Goal: Task Accomplishment & Management: Use online tool/utility

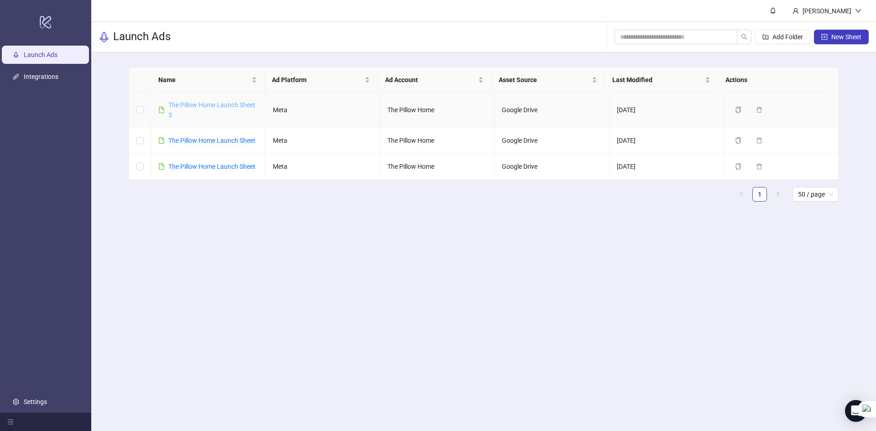
click at [204, 107] on link "The Pillow Home Launch Sheet 3" at bounding box center [211, 109] width 87 height 17
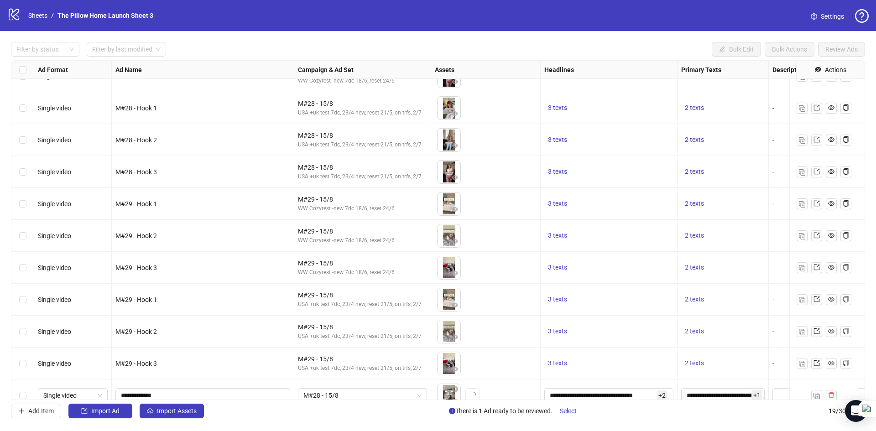
scroll to position [293, 0]
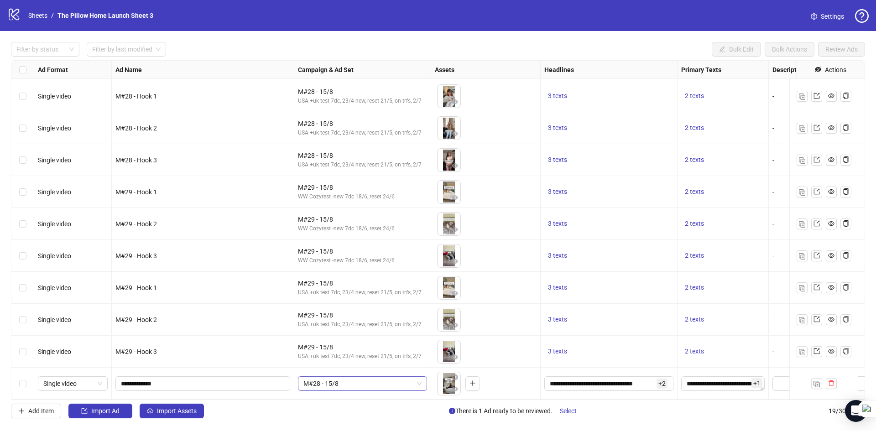
click at [381, 381] on span "M#28 - 15/8" at bounding box center [362, 384] width 118 height 14
click at [184, 410] on span "Import Assets" at bounding box center [177, 410] width 40 height 7
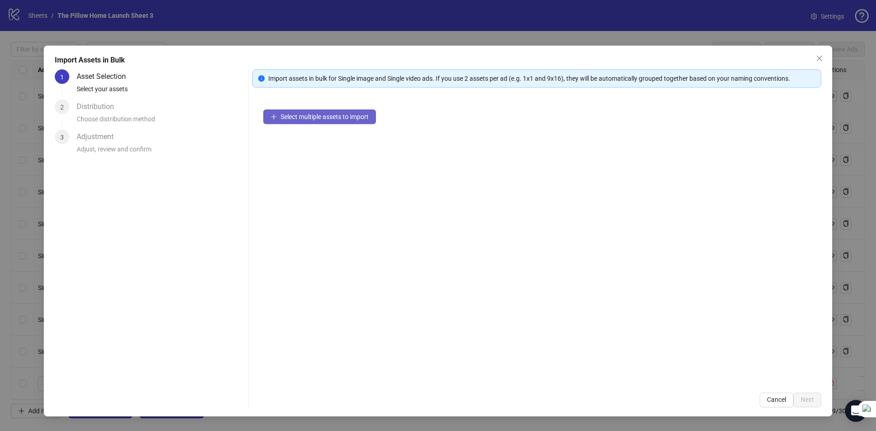
click at [312, 119] on span "Select multiple assets to import" at bounding box center [324, 116] width 88 height 7
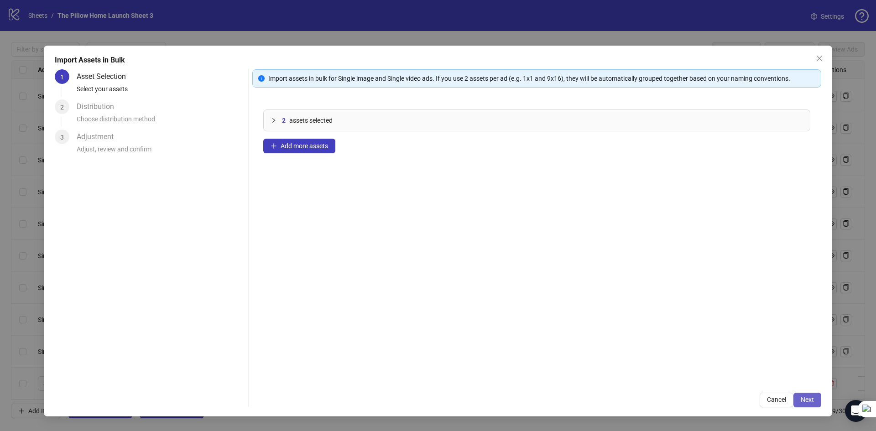
click at [808, 403] on span "Next" at bounding box center [806, 399] width 13 height 7
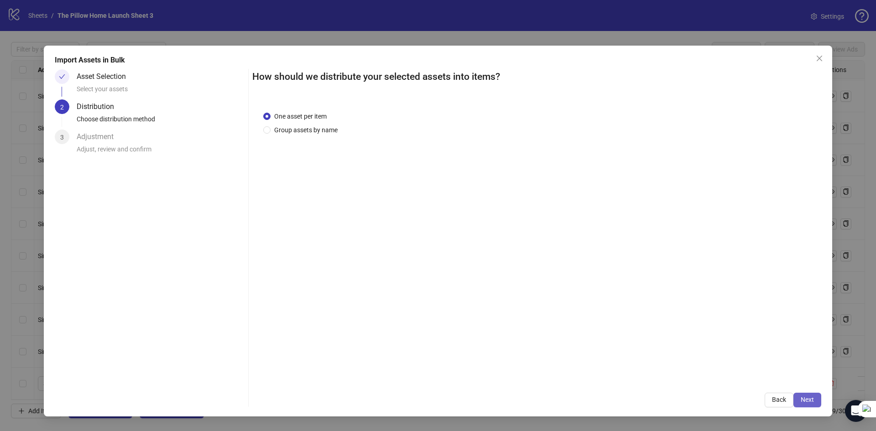
click at [804, 400] on span "Next" at bounding box center [806, 399] width 13 height 7
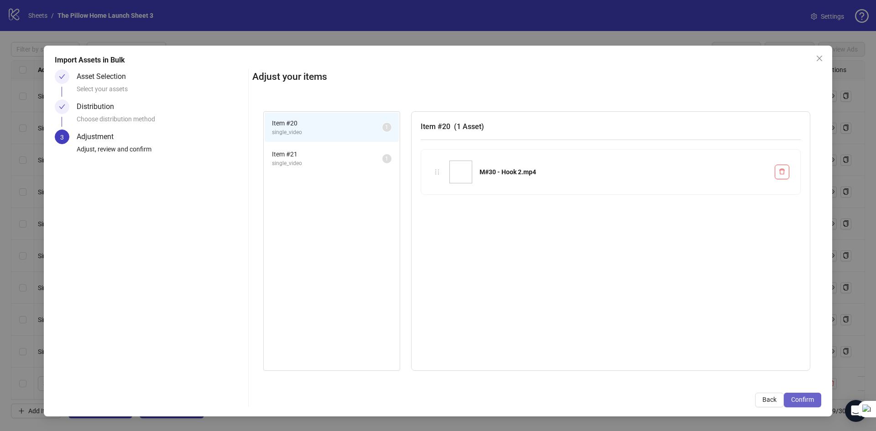
click at [796, 396] on span "Confirm" at bounding box center [802, 399] width 23 height 7
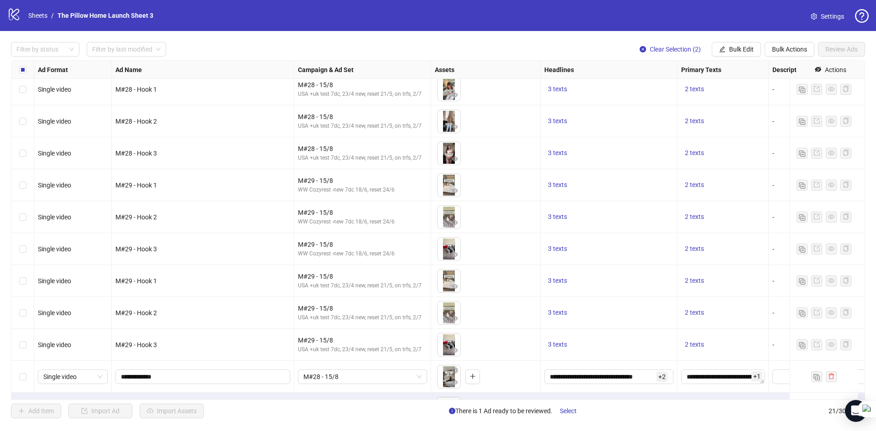
scroll to position [357, 0]
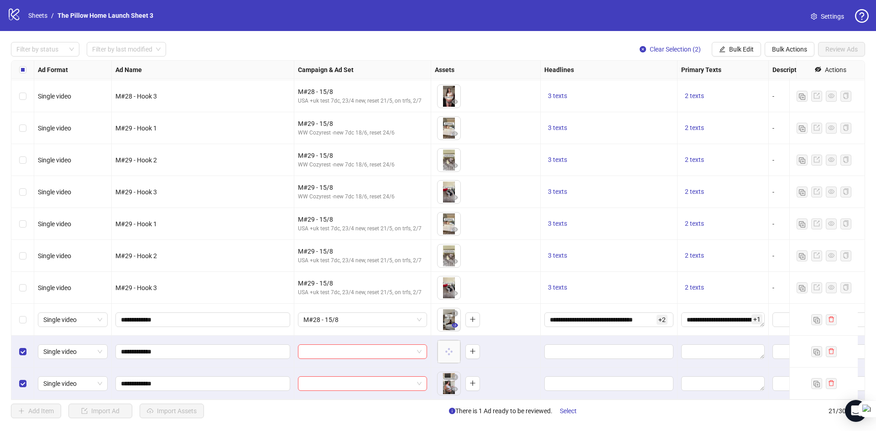
click at [450, 320] on button "button" at bounding box center [454, 325] width 11 height 11
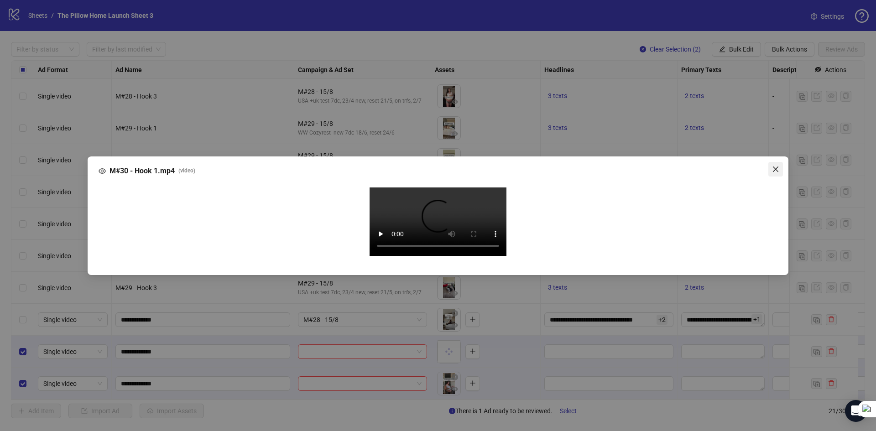
click at [776, 166] on icon "close" at bounding box center [775, 169] width 7 height 7
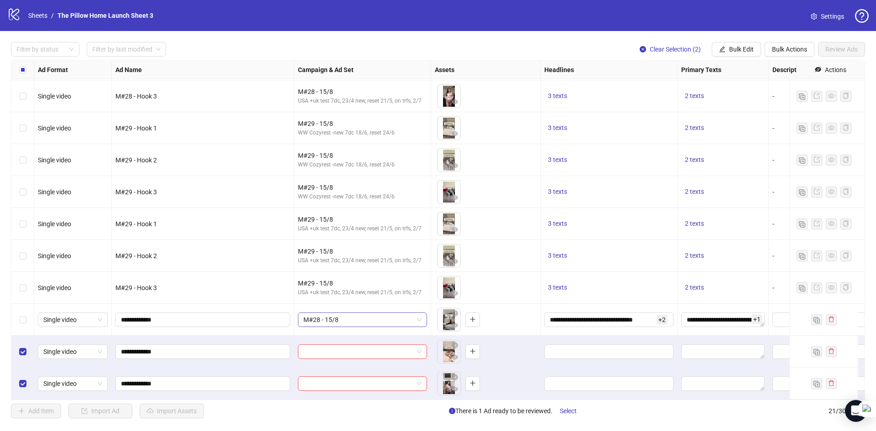
click at [342, 313] on span "M#28 - 15/8" at bounding box center [362, 320] width 118 height 14
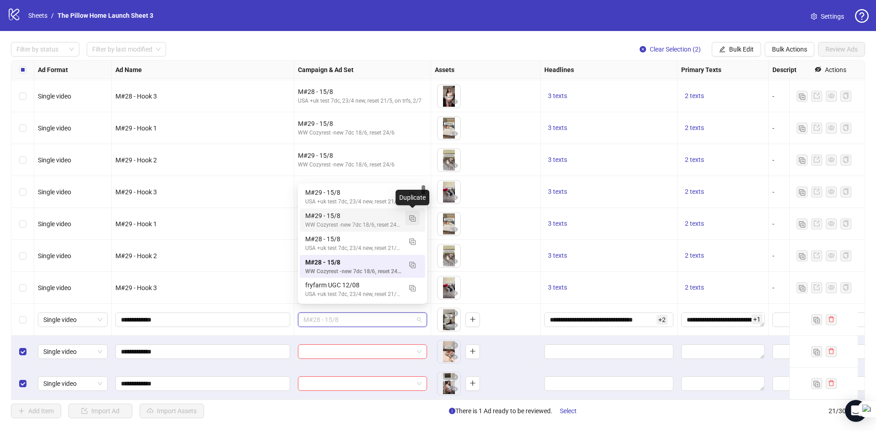
click at [410, 218] on img "button" at bounding box center [412, 218] width 6 height 6
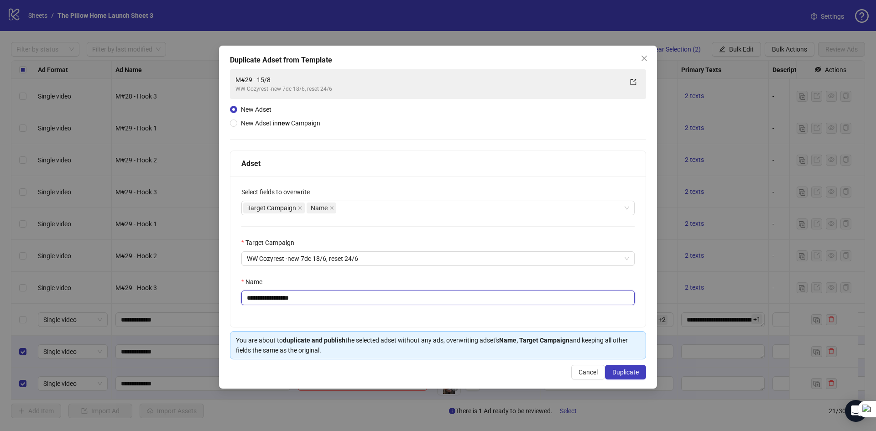
click at [261, 301] on input "**********" at bounding box center [437, 297] width 393 height 15
drag, startPoint x: 303, startPoint y: 291, endPoint x: 287, endPoint y: 290, distance: 16.4
click at [287, 290] on div "**********" at bounding box center [437, 291] width 393 height 28
type input "**********"
click at [620, 368] on button "Duplicate" at bounding box center [625, 372] width 41 height 15
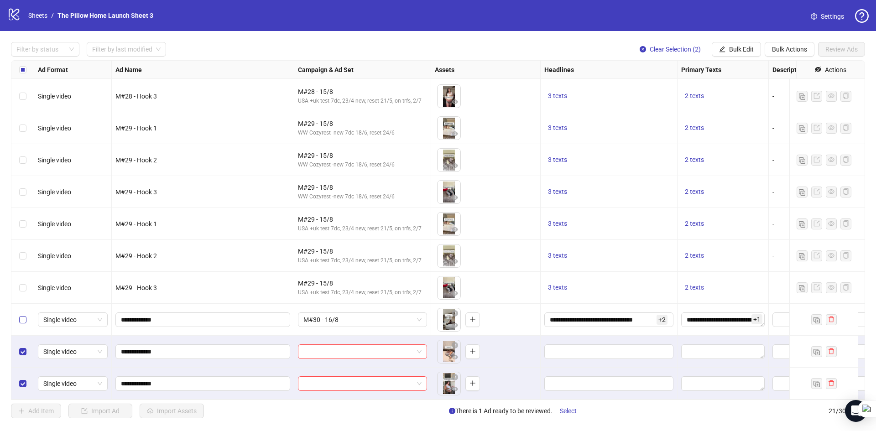
click at [23, 317] on label "Select row 19" at bounding box center [22, 320] width 7 height 10
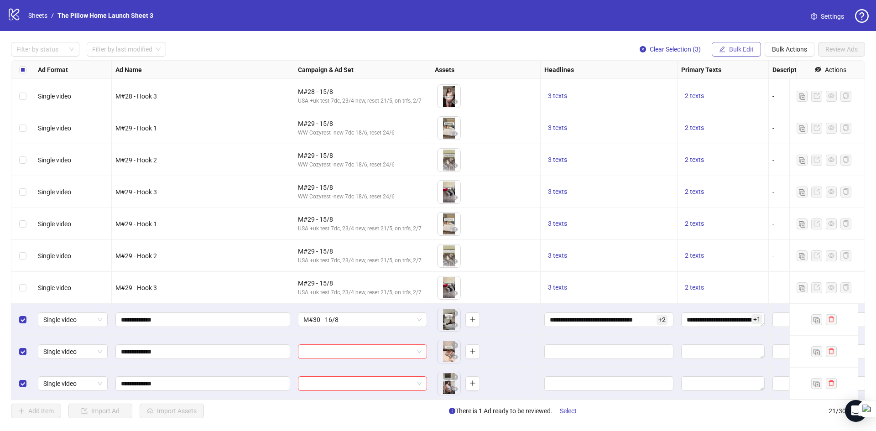
click at [729, 46] on span "Bulk Edit" at bounding box center [741, 49] width 25 height 7
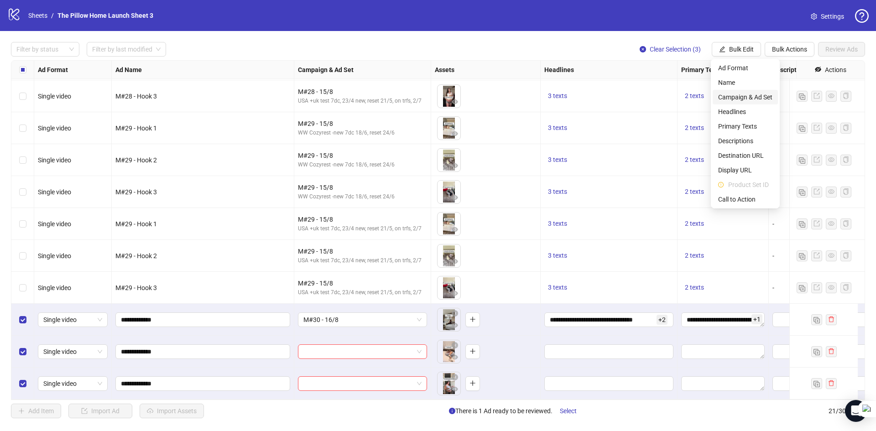
click at [719, 99] on span "Campaign & Ad Set" at bounding box center [745, 97] width 54 height 10
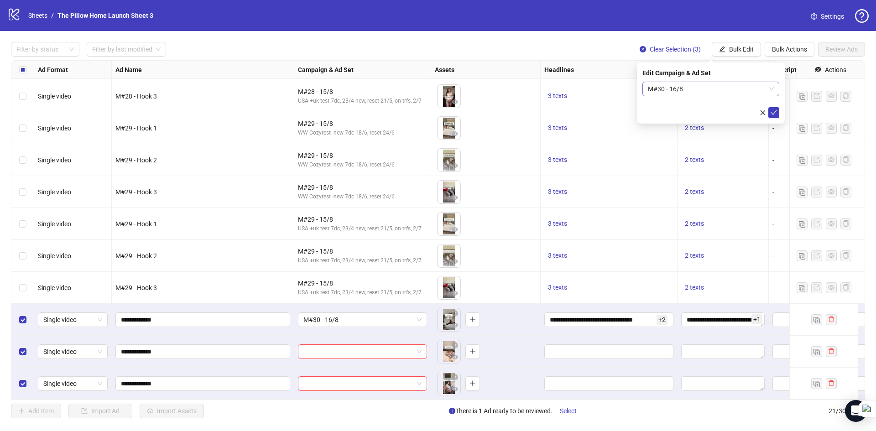
click at [722, 92] on span "M#30 - 16/8" at bounding box center [711, 89] width 126 height 14
click at [775, 110] on icon "check" at bounding box center [774, 112] width 6 height 5
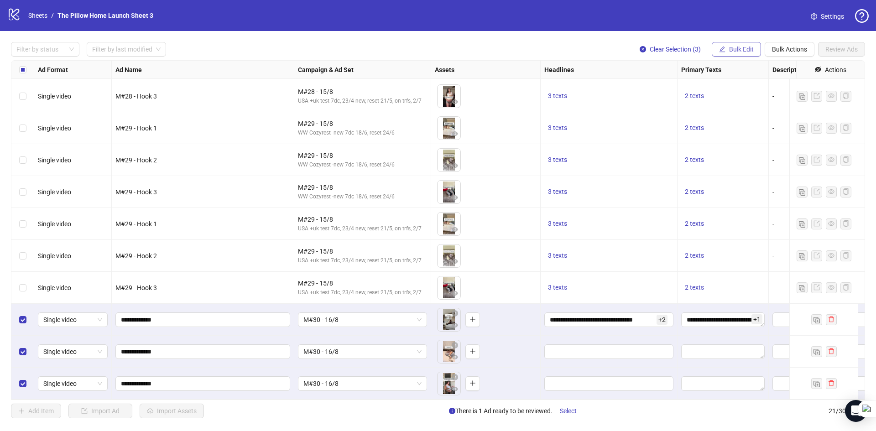
click at [734, 52] on span "Bulk Edit" at bounding box center [741, 49] width 25 height 7
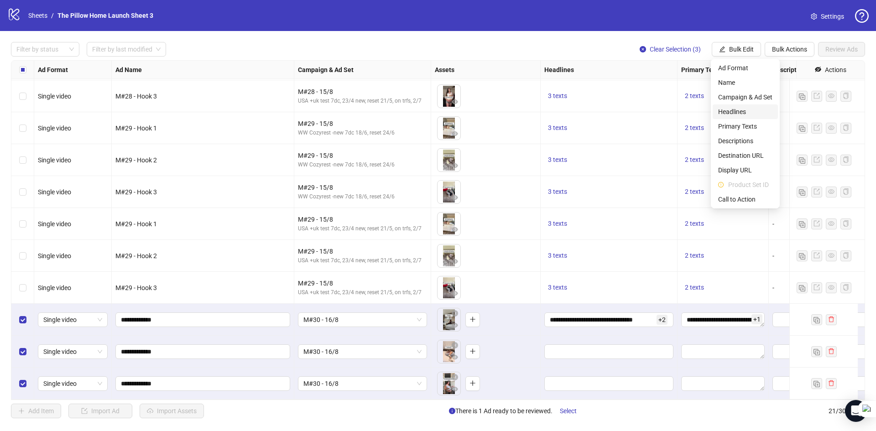
click at [729, 113] on span "Headlines" at bounding box center [745, 112] width 54 height 10
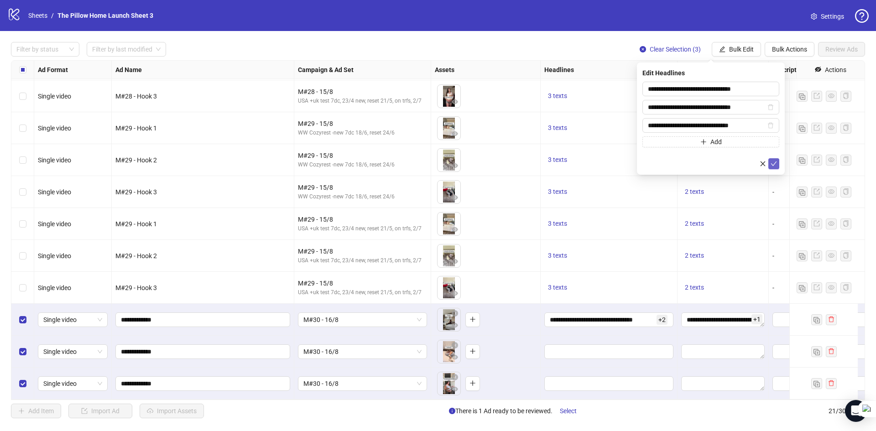
click at [770, 161] on icon "check" at bounding box center [773, 164] width 6 height 6
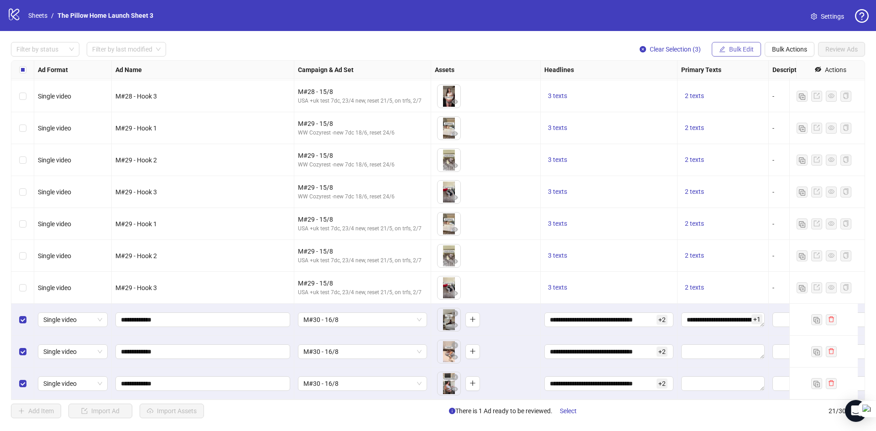
click at [738, 51] on span "Bulk Edit" at bounding box center [741, 49] width 25 height 7
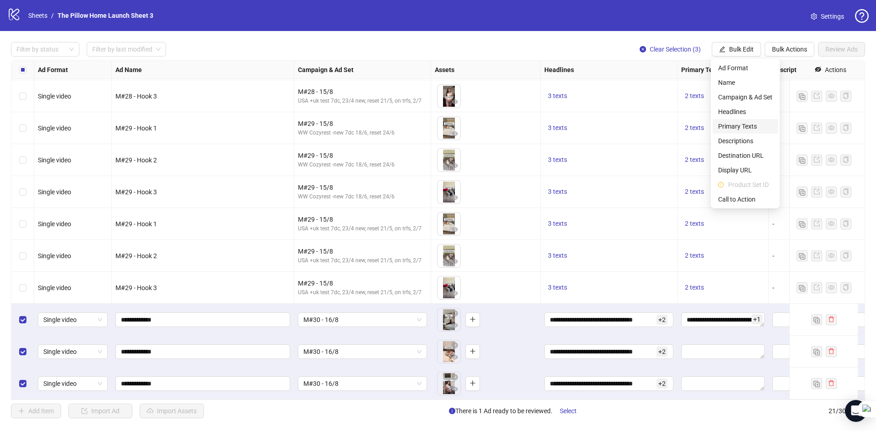
click at [736, 126] on span "Primary Texts" at bounding box center [745, 126] width 54 height 10
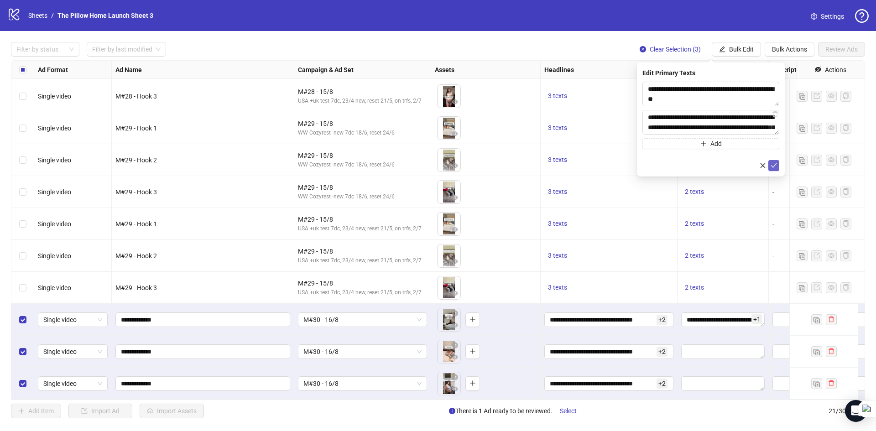
click at [772, 167] on icon "check" at bounding box center [773, 165] width 6 height 6
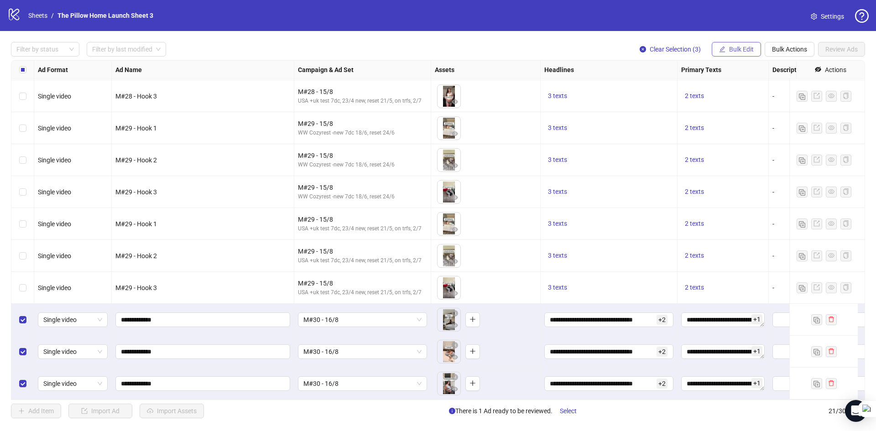
click at [743, 49] on span "Bulk Edit" at bounding box center [741, 49] width 25 height 7
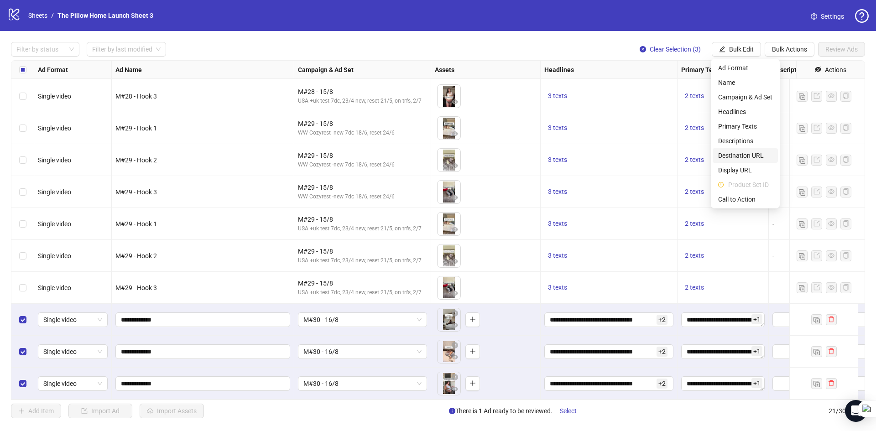
click at [731, 151] on span "Destination URL" at bounding box center [745, 155] width 54 height 10
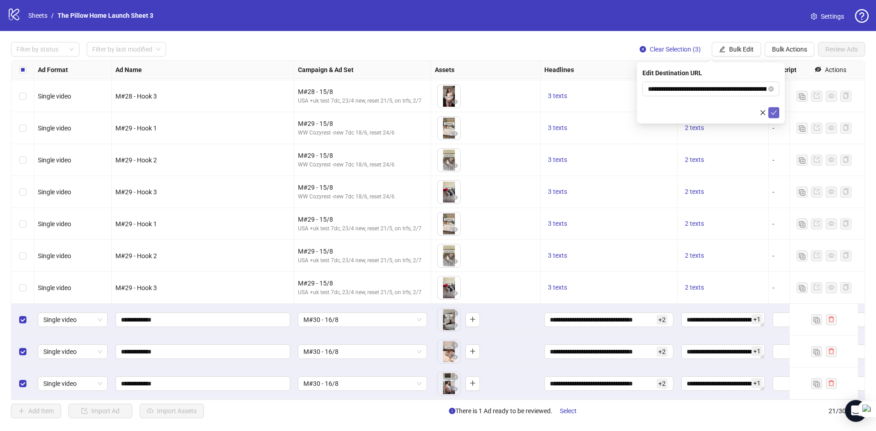
click at [775, 111] on icon "check" at bounding box center [774, 112] width 6 height 5
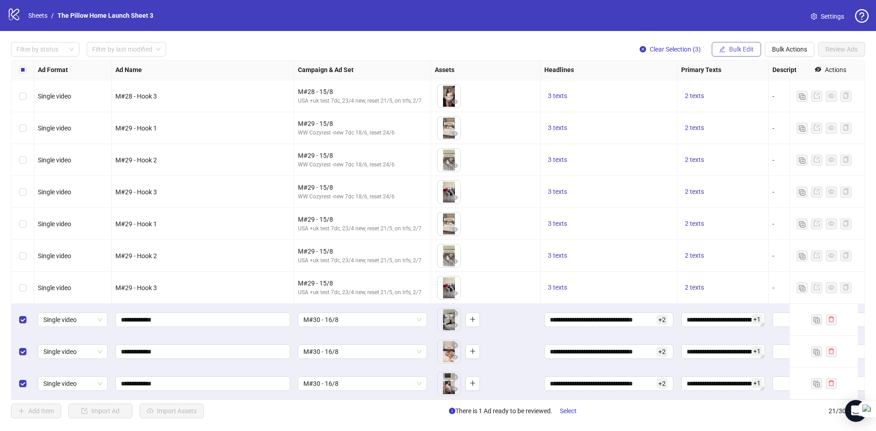
click at [733, 54] on button "Bulk Edit" at bounding box center [735, 49] width 49 height 15
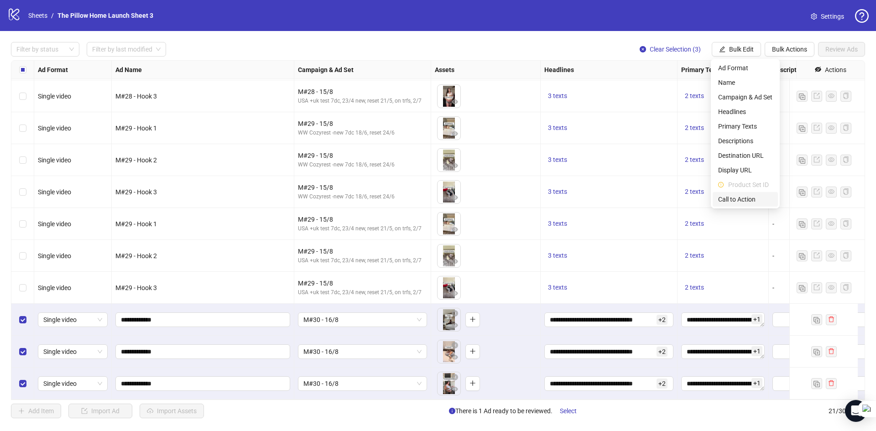
click at [742, 200] on span "Call to Action" at bounding box center [745, 199] width 54 height 10
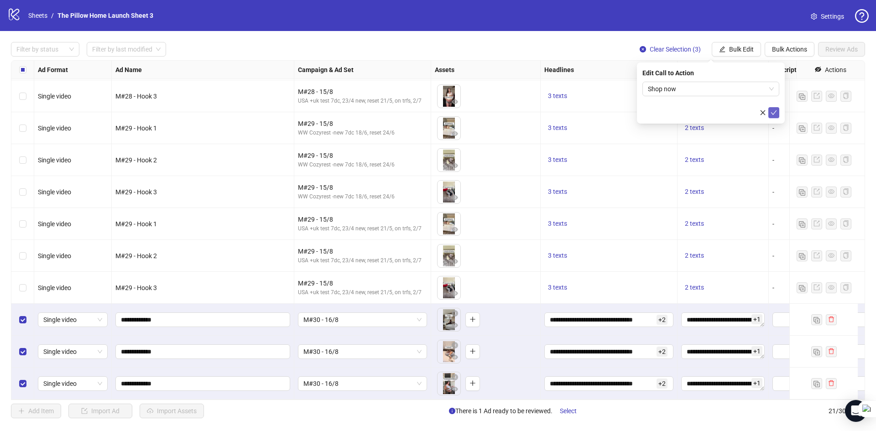
click at [773, 111] on icon "check" at bounding box center [773, 112] width 6 height 6
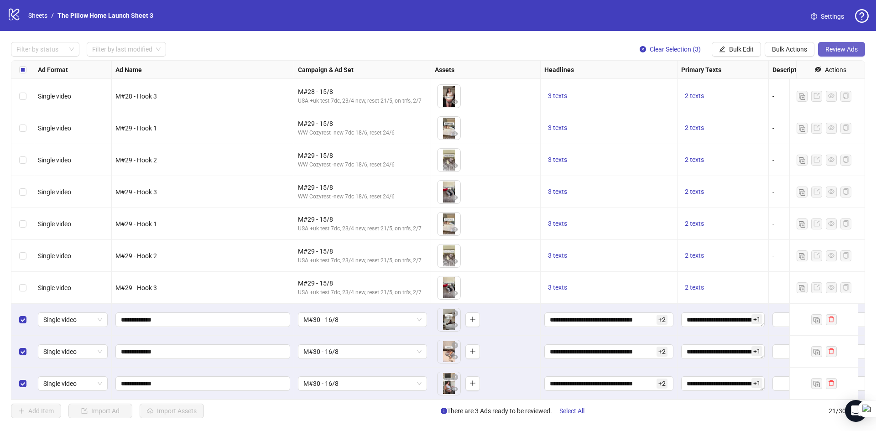
click at [826, 47] on span "Review Ads" at bounding box center [841, 49] width 32 height 7
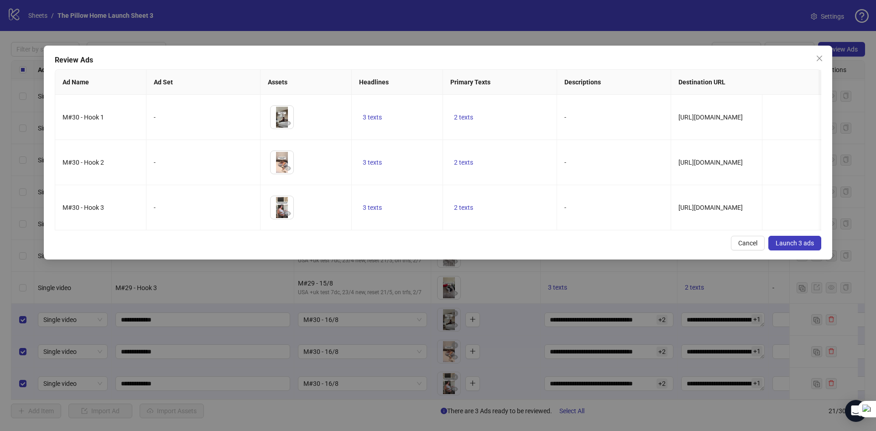
click at [775, 247] on button "Launch 3 ads" at bounding box center [794, 243] width 53 height 15
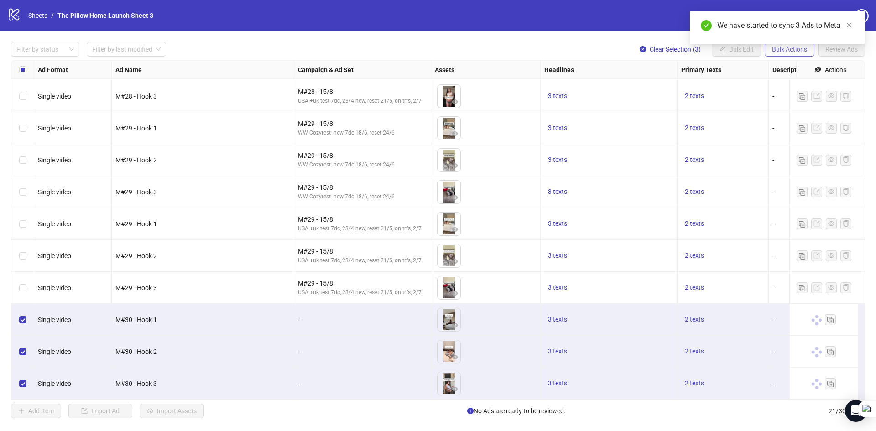
click at [778, 52] on span "Bulk Actions" at bounding box center [789, 49] width 35 height 7
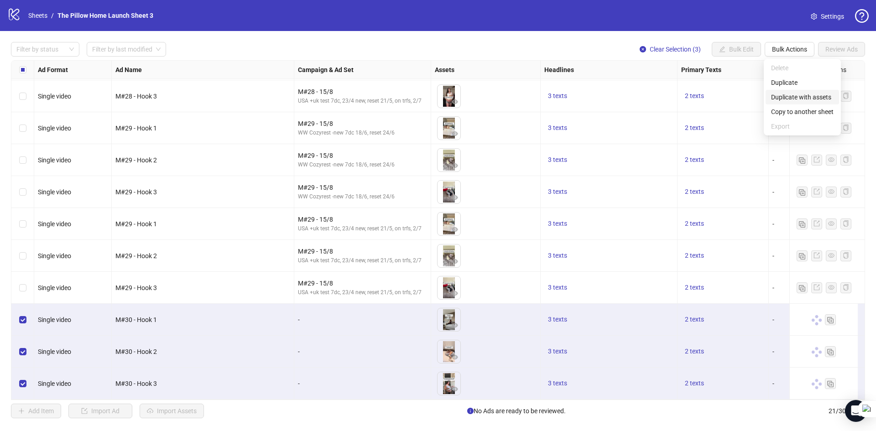
click at [781, 98] on span "Duplicate with assets" at bounding box center [802, 97] width 62 height 10
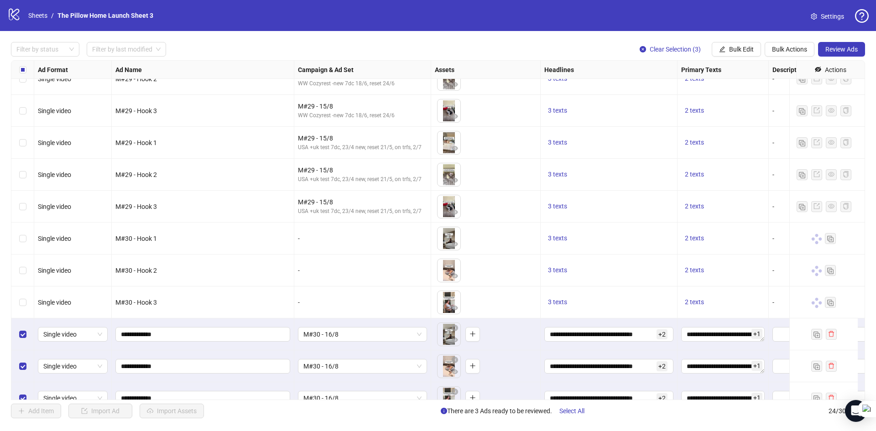
scroll to position [452, 0]
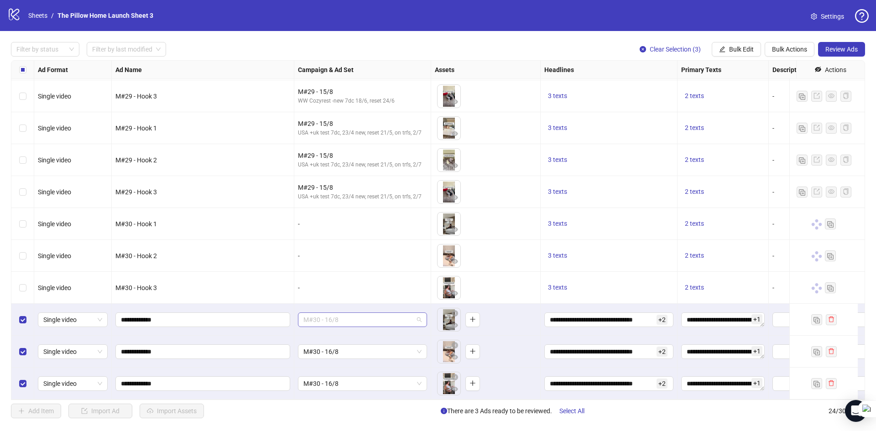
click at [333, 316] on span "M#30 - 16/8" at bounding box center [362, 320] width 118 height 14
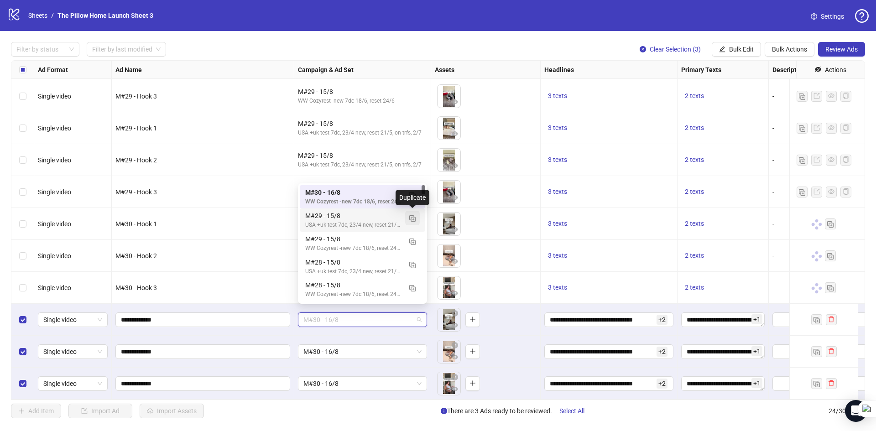
click at [411, 221] on img "button" at bounding box center [412, 218] width 6 height 6
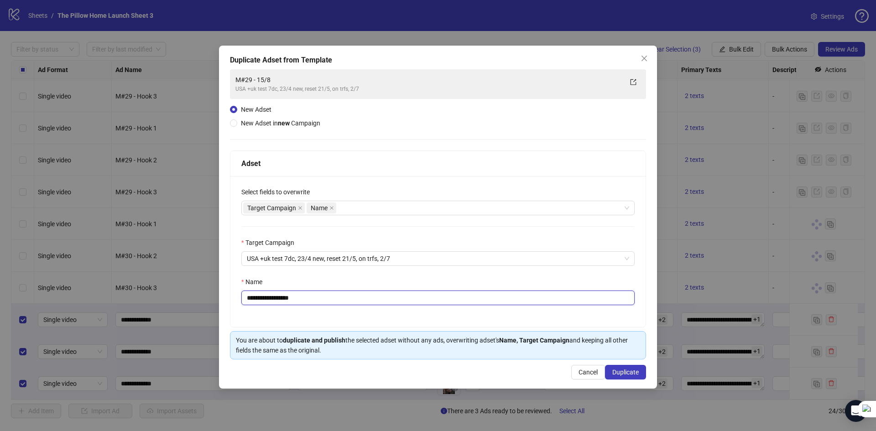
drag, startPoint x: 262, startPoint y: 299, endPoint x: 320, endPoint y: 163, distance: 147.7
click at [262, 299] on input "**********" at bounding box center [437, 297] width 393 height 15
type input "**********"
click at [613, 375] on span "Duplicate" at bounding box center [625, 371] width 26 height 7
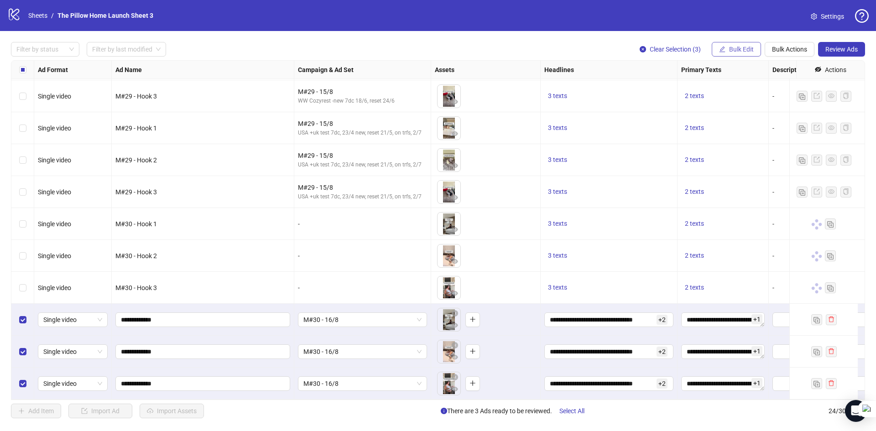
click at [730, 50] on span "Bulk Edit" at bounding box center [741, 49] width 25 height 7
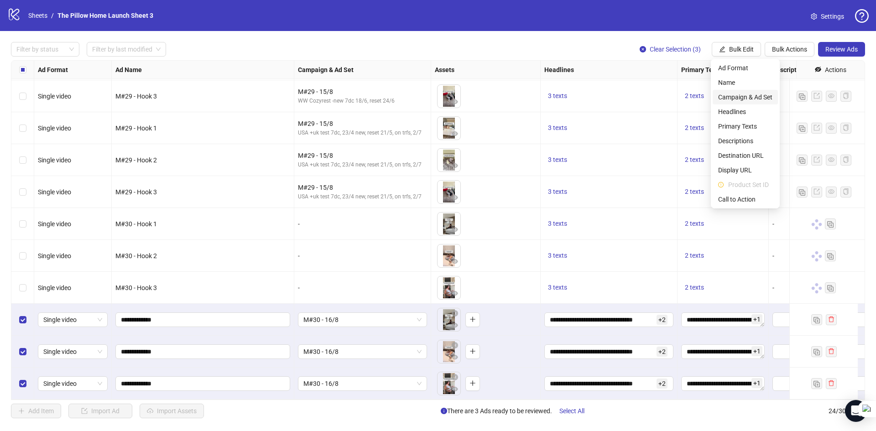
click at [736, 97] on span "Campaign & Ad Set" at bounding box center [745, 97] width 54 height 10
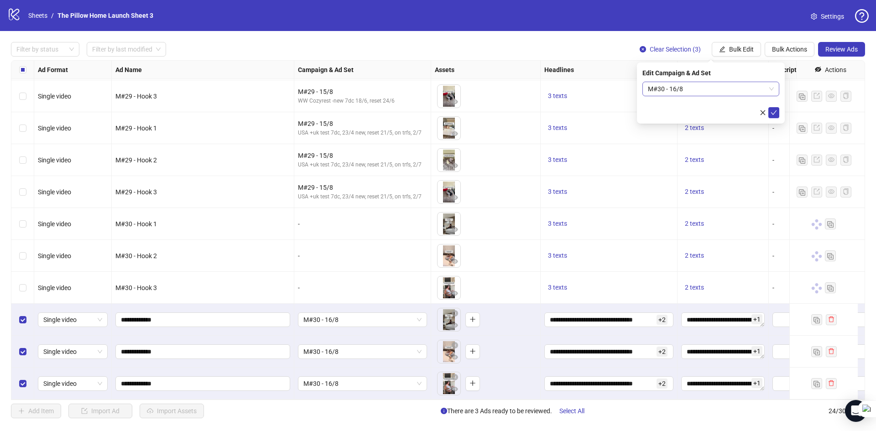
click at [707, 96] on div "M#30 - 16/8" at bounding box center [710, 89] width 137 height 15
click at [774, 115] on icon "check" at bounding box center [773, 112] width 6 height 6
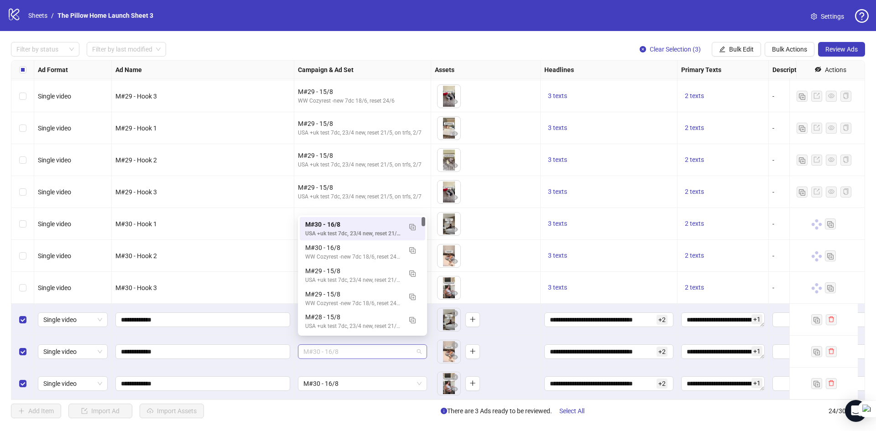
click at [376, 346] on span "M#30 - 16/8" at bounding box center [362, 352] width 118 height 14
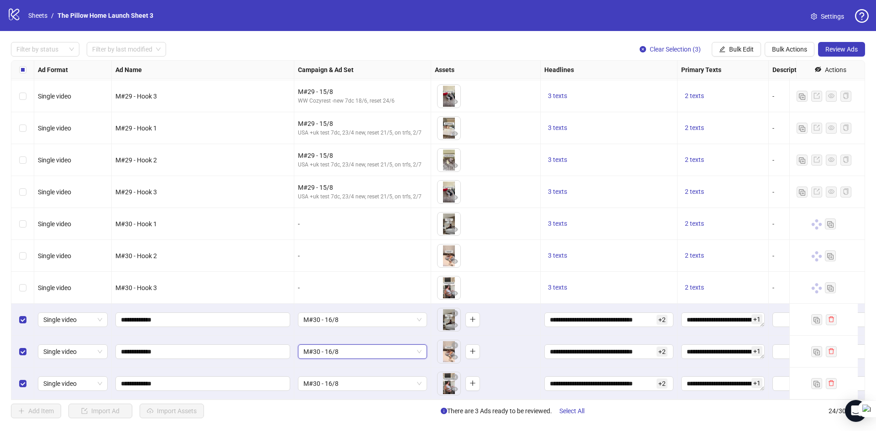
click at [376, 346] on span "M#30 - 16/8" at bounding box center [362, 352] width 118 height 14
click at [386, 389] on div "M#30 - 16/8" at bounding box center [362, 384] width 137 height 32
click at [377, 384] on span "M#30 - 16/8" at bounding box center [362, 384] width 118 height 14
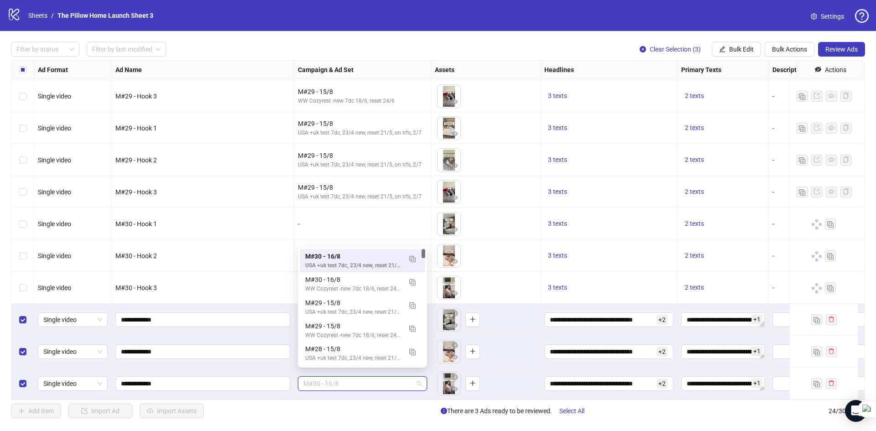
click at [377, 384] on span "M#30 - 16/8" at bounding box center [362, 384] width 118 height 14
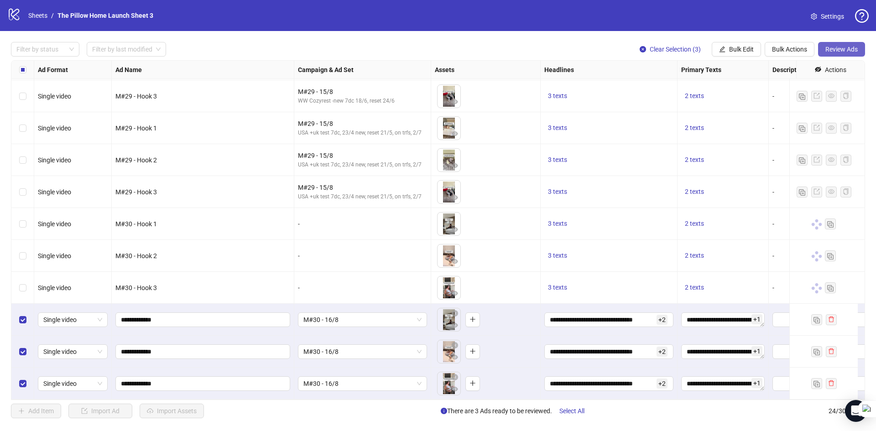
click at [841, 52] on span "Review Ads" at bounding box center [841, 49] width 32 height 7
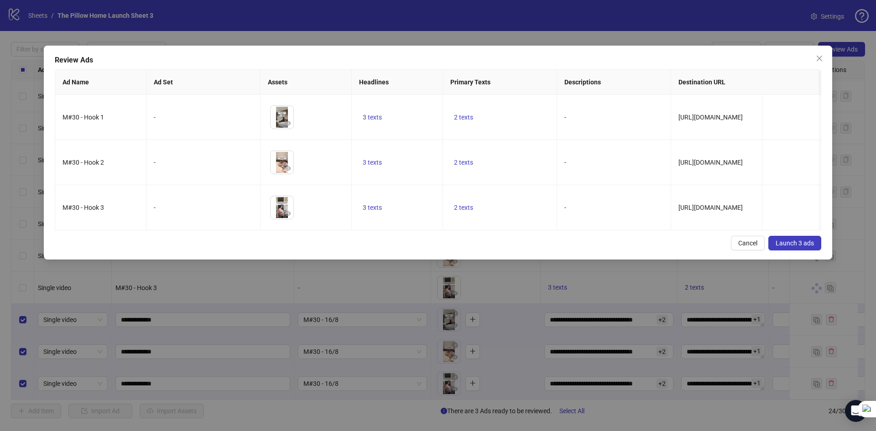
click at [792, 246] on span "Launch 3 ads" at bounding box center [794, 242] width 38 height 7
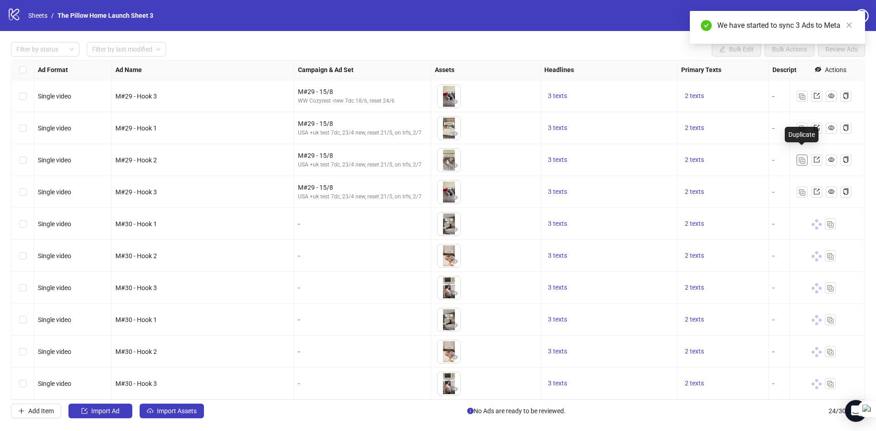
click at [799, 158] on button "button" at bounding box center [801, 160] width 11 height 11
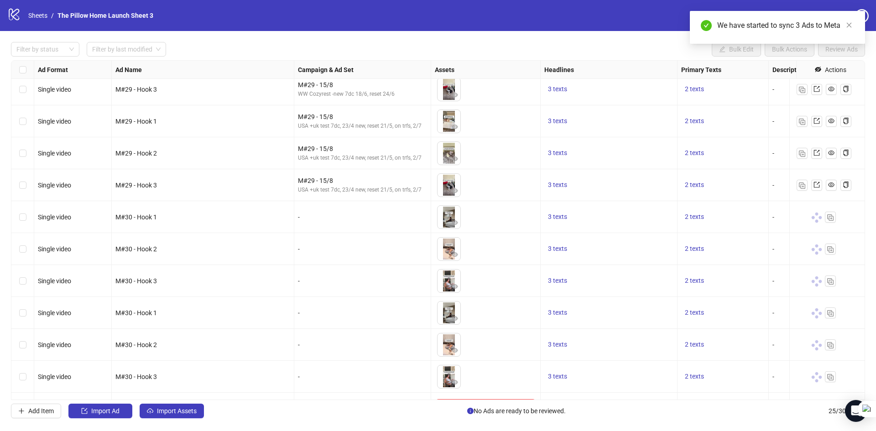
scroll to position [484, 0]
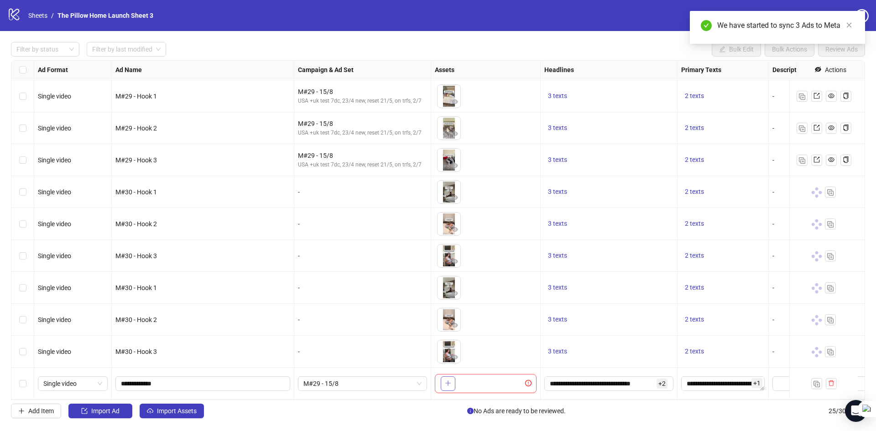
click at [441, 377] on button "button" at bounding box center [448, 383] width 15 height 15
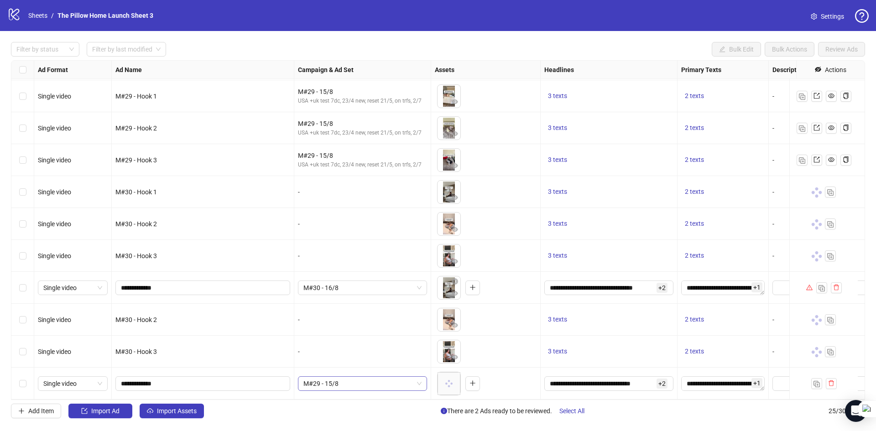
click at [319, 379] on span "M#29 - 15/8" at bounding box center [362, 384] width 118 height 14
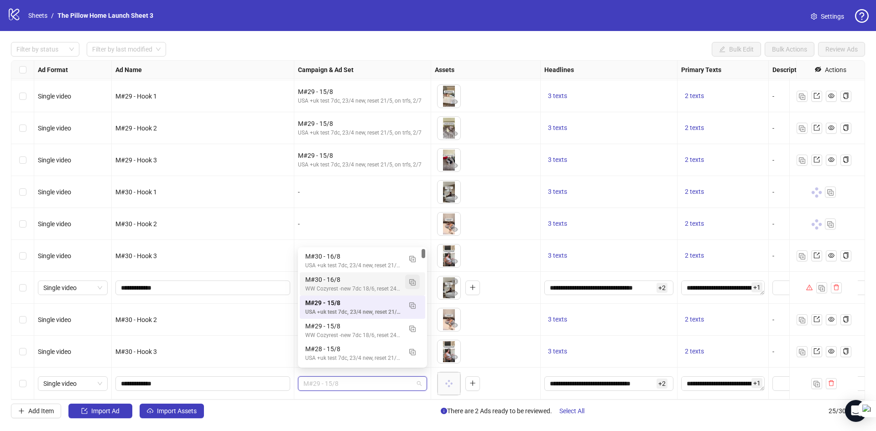
click at [414, 285] on button "button" at bounding box center [412, 282] width 15 height 15
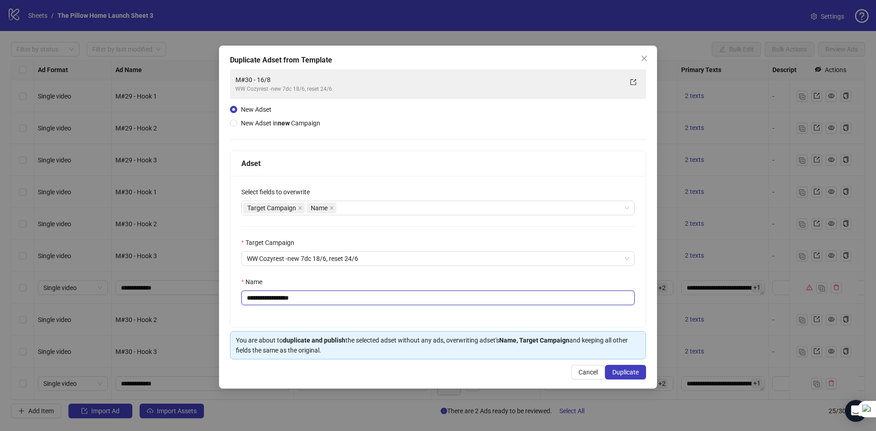
click at [266, 299] on input "**********" at bounding box center [437, 297] width 393 height 15
type input "**********"
click at [631, 371] on span "Duplicate" at bounding box center [625, 371] width 26 height 7
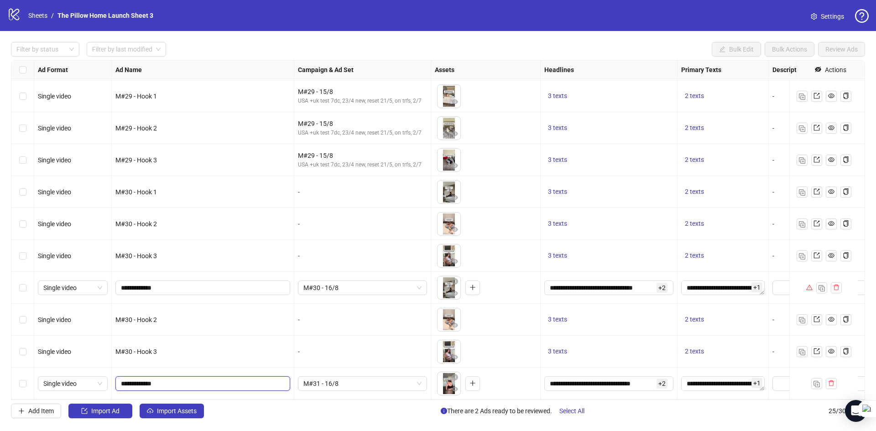
click at [134, 379] on input "**********" at bounding box center [202, 384] width 162 height 10
type input "**********"
click at [193, 411] on span "Import Assets" at bounding box center [177, 410] width 40 height 7
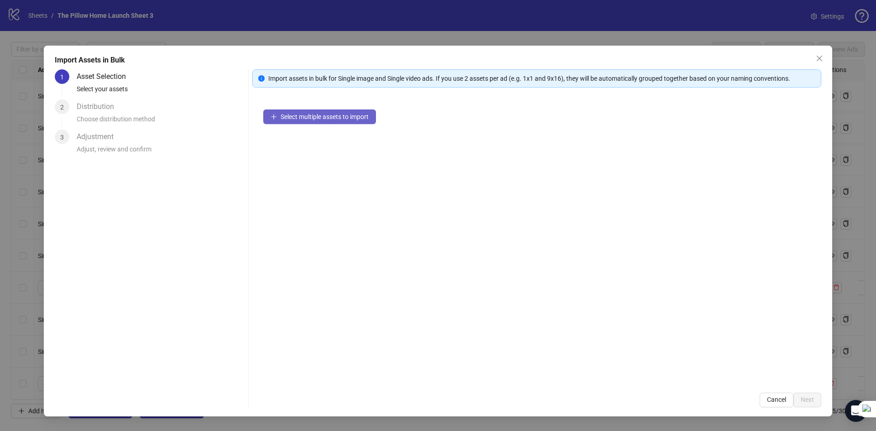
click at [333, 122] on button "Select multiple assets to import" at bounding box center [319, 116] width 113 height 15
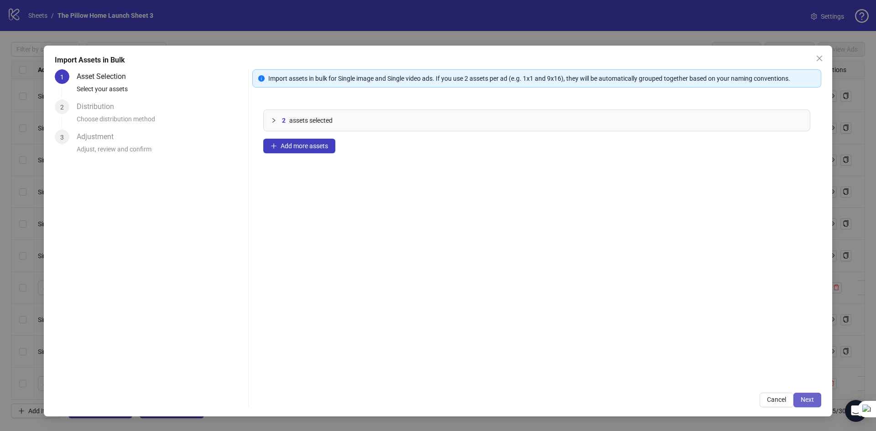
click at [801, 399] on span "Next" at bounding box center [806, 399] width 13 height 7
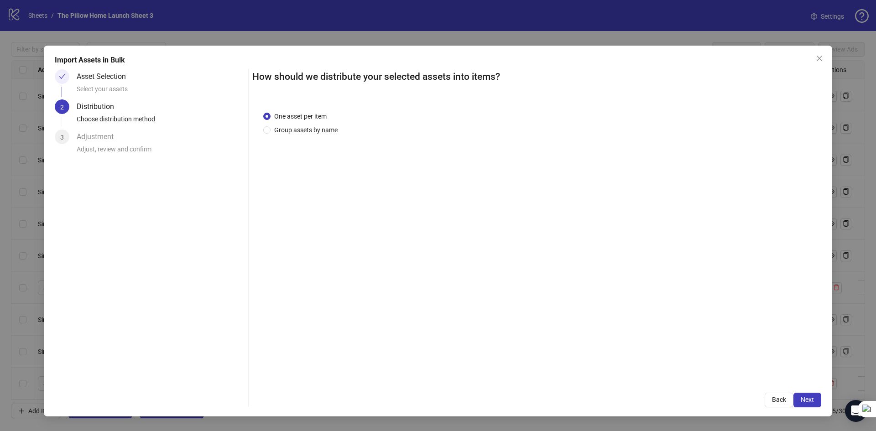
click at [811, 408] on div "Import Assets in Bulk Asset Selection Select your assets 2 Distribution Choose …" at bounding box center [438, 231] width 788 height 371
click at [806, 400] on span "Next" at bounding box center [806, 399] width 13 height 7
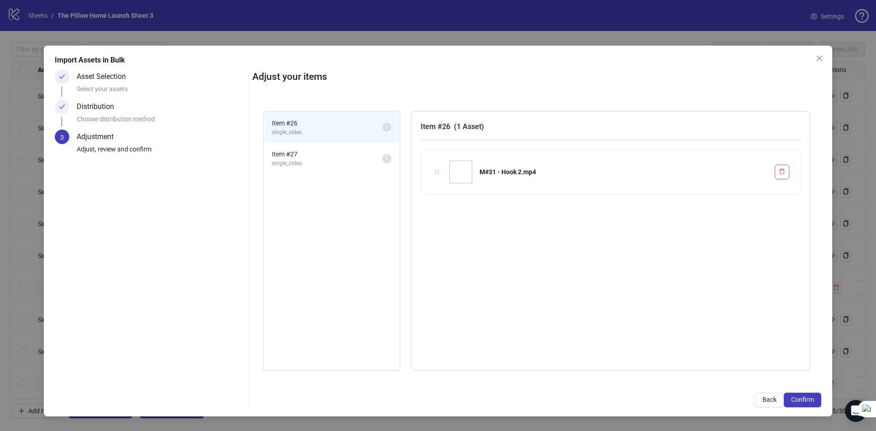
click at [806, 400] on span "Confirm" at bounding box center [802, 399] width 23 height 7
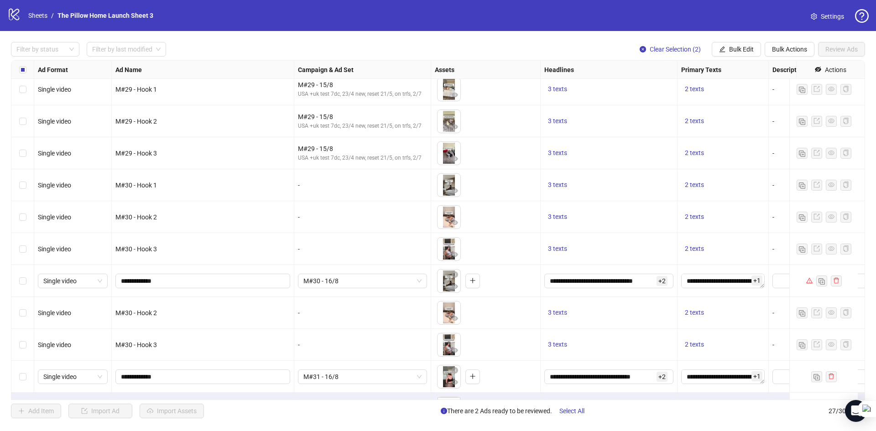
scroll to position [548, 0]
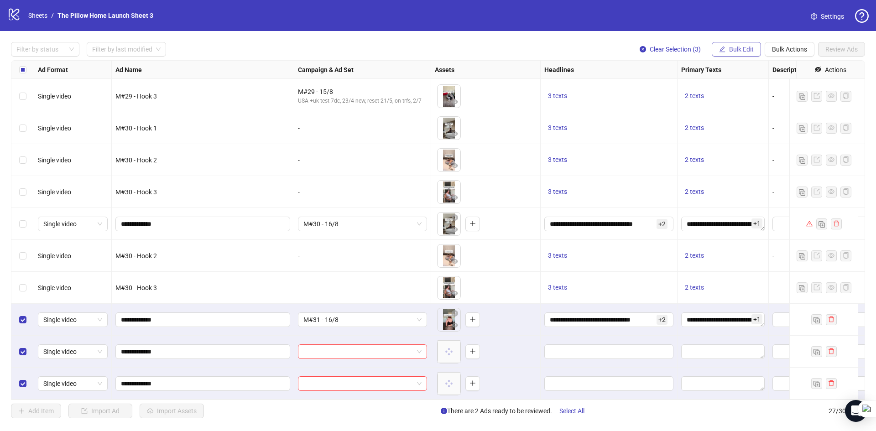
click at [732, 46] on span "Bulk Edit" at bounding box center [741, 49] width 25 height 7
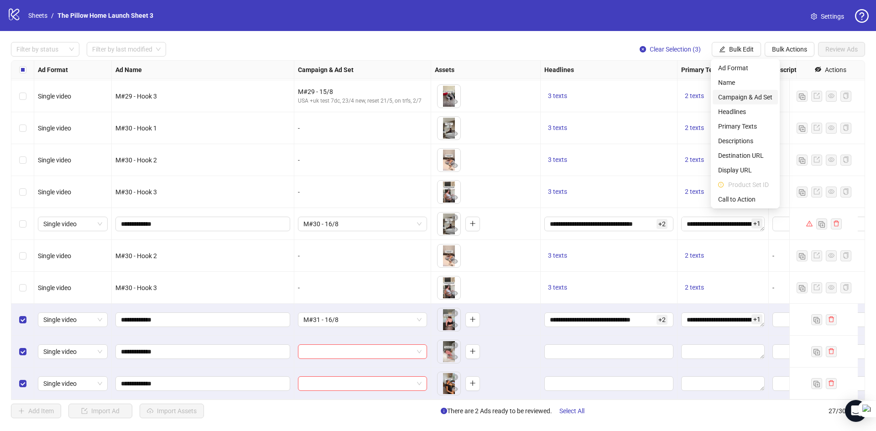
click at [732, 93] on span "Campaign & Ad Set" at bounding box center [745, 97] width 54 height 10
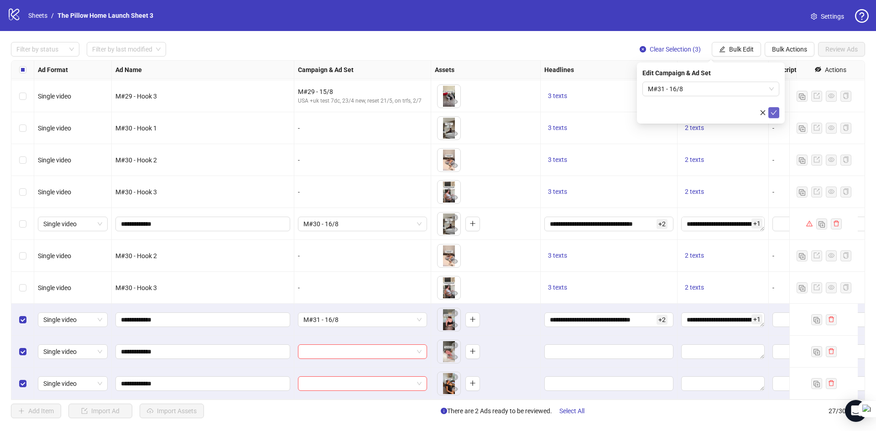
click at [773, 116] on span "submit" at bounding box center [773, 112] width 6 height 7
click at [724, 57] on div "Filter by status Filter by last modified Clear Selection (3) Bulk Edit Bulk Act…" at bounding box center [438, 230] width 876 height 398
click at [726, 50] on button "Bulk Edit" at bounding box center [735, 49] width 49 height 15
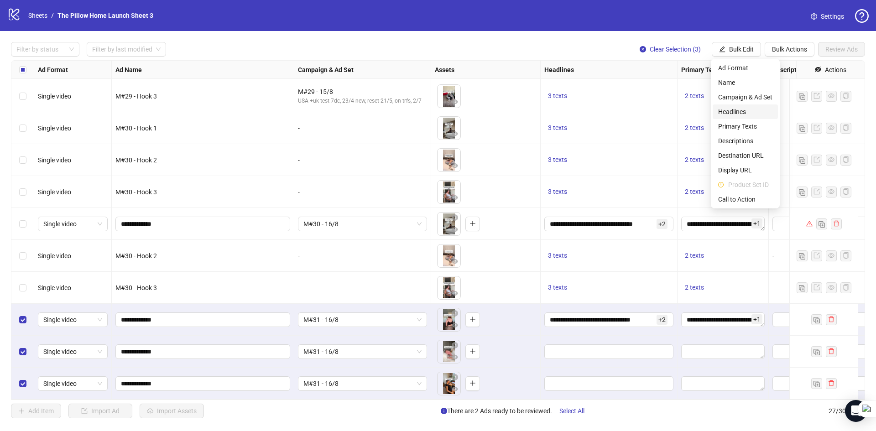
click at [724, 111] on span "Headlines" at bounding box center [745, 112] width 54 height 10
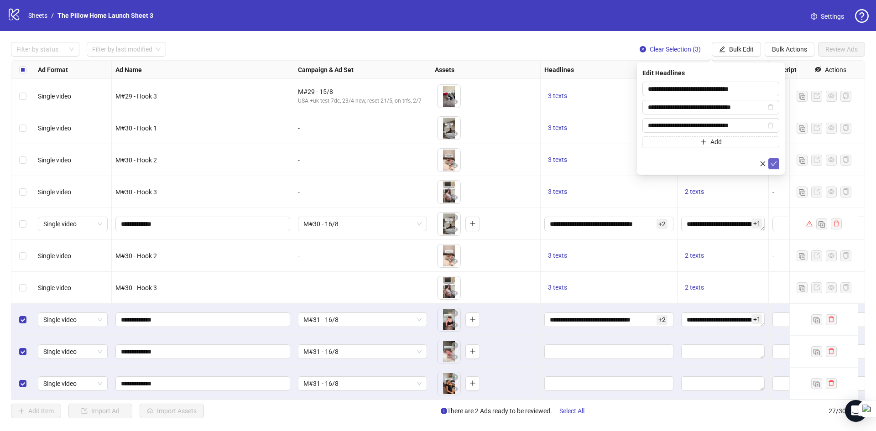
click at [776, 161] on icon "check" at bounding box center [774, 163] width 6 height 5
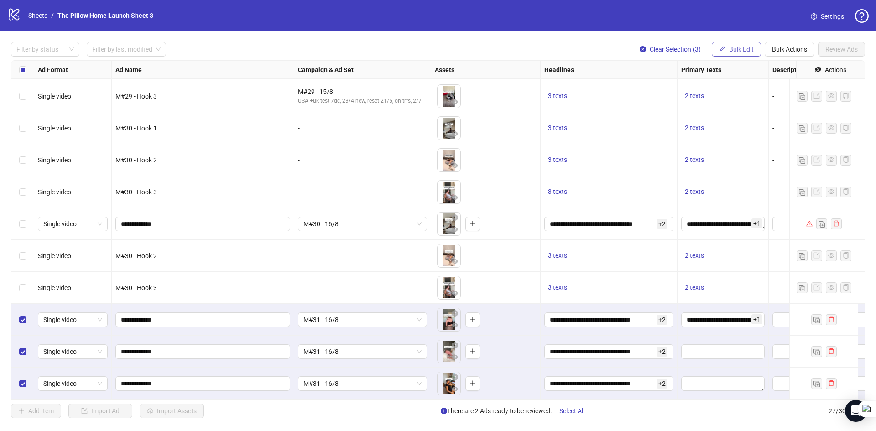
click at [739, 52] on span "Bulk Edit" at bounding box center [741, 49] width 25 height 7
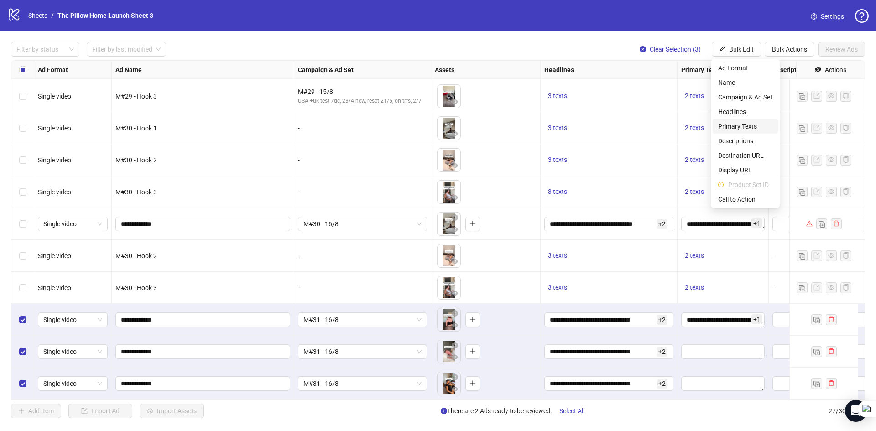
click at [735, 125] on span "Primary Texts" at bounding box center [745, 126] width 54 height 10
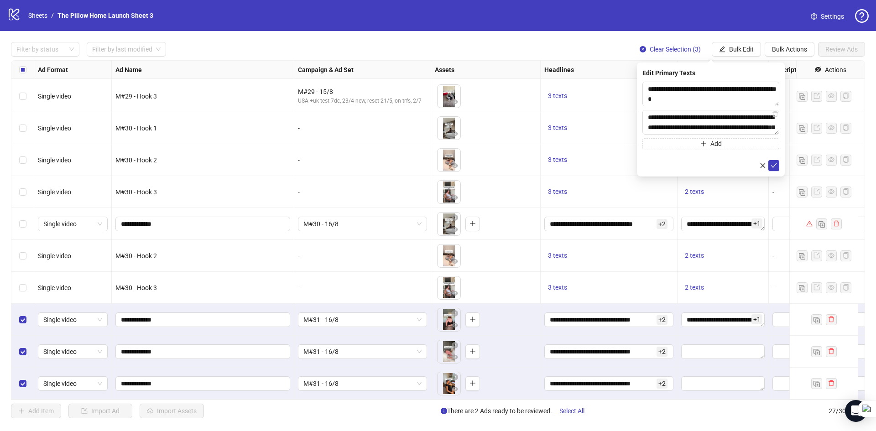
click at [775, 159] on form "**********" at bounding box center [710, 126] width 137 height 89
click at [775, 163] on icon "check" at bounding box center [774, 165] width 6 height 5
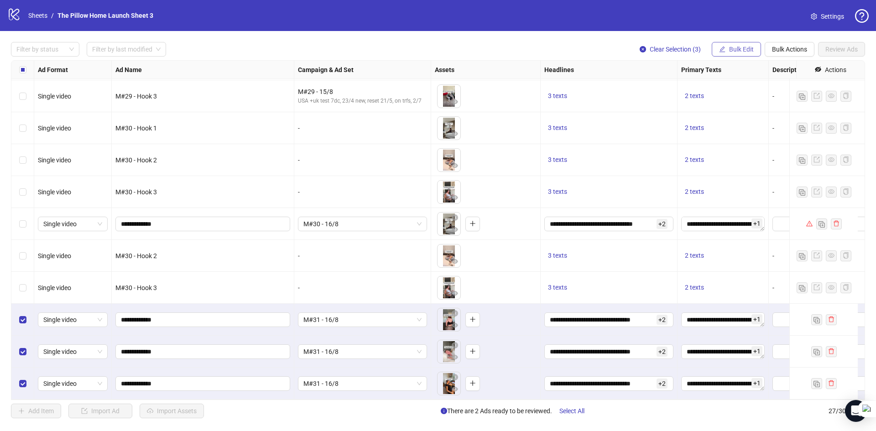
click at [733, 52] on span "Bulk Edit" at bounding box center [741, 49] width 25 height 7
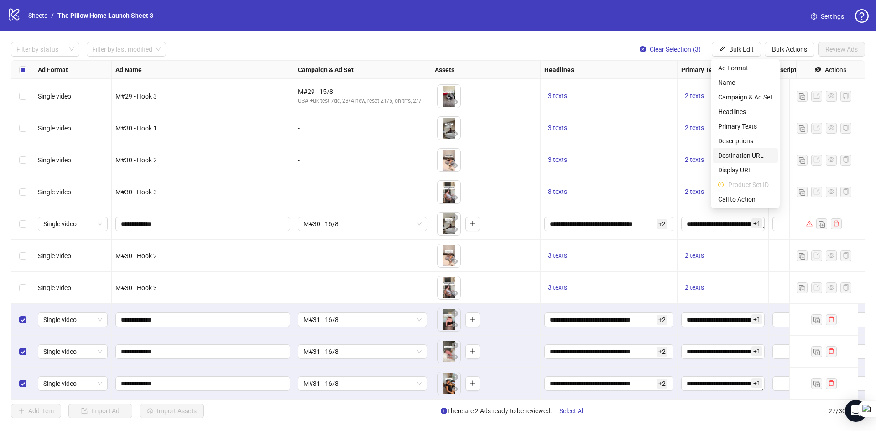
click at [731, 150] on span "Destination URL" at bounding box center [745, 155] width 54 height 10
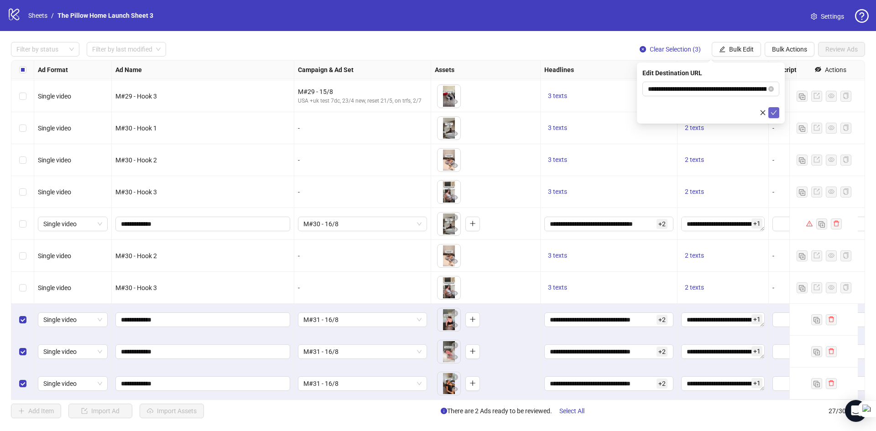
click at [772, 108] on form "**********" at bounding box center [710, 100] width 137 height 36
click at [773, 111] on icon "check" at bounding box center [773, 112] width 6 height 6
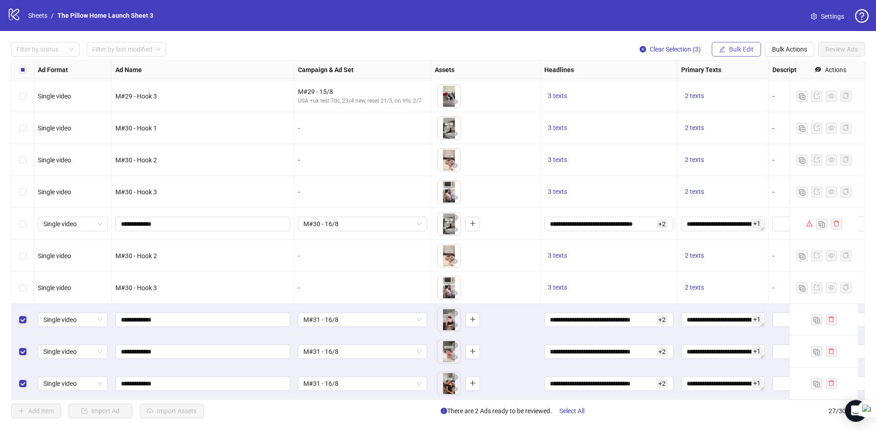
click at [744, 56] on button "Bulk Edit" at bounding box center [735, 49] width 49 height 15
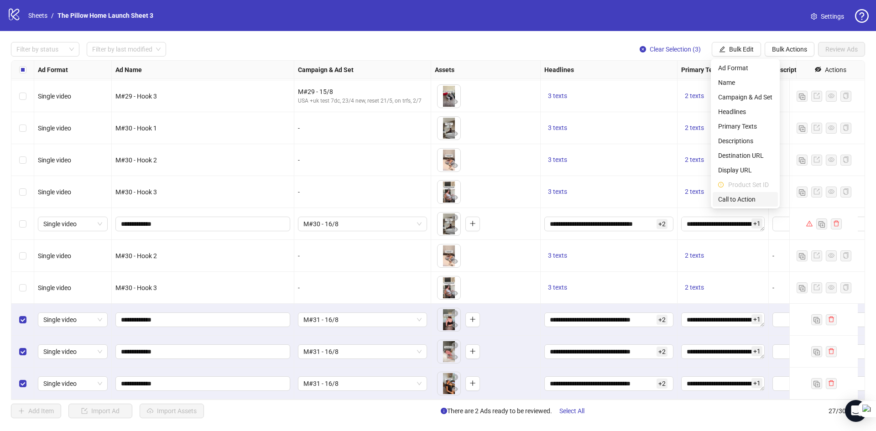
click at [742, 204] on span "Call to Action" at bounding box center [745, 199] width 54 height 10
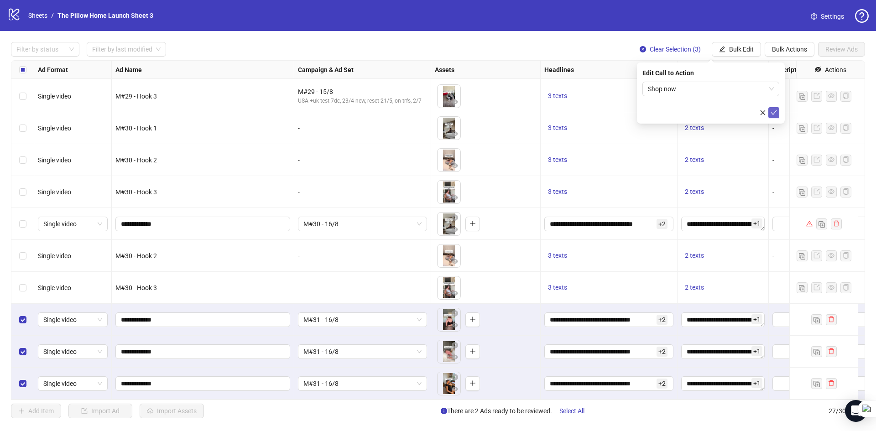
click at [777, 113] on button "submit" at bounding box center [773, 112] width 11 height 11
click at [835, 44] on button "Review Ads" at bounding box center [841, 49] width 47 height 15
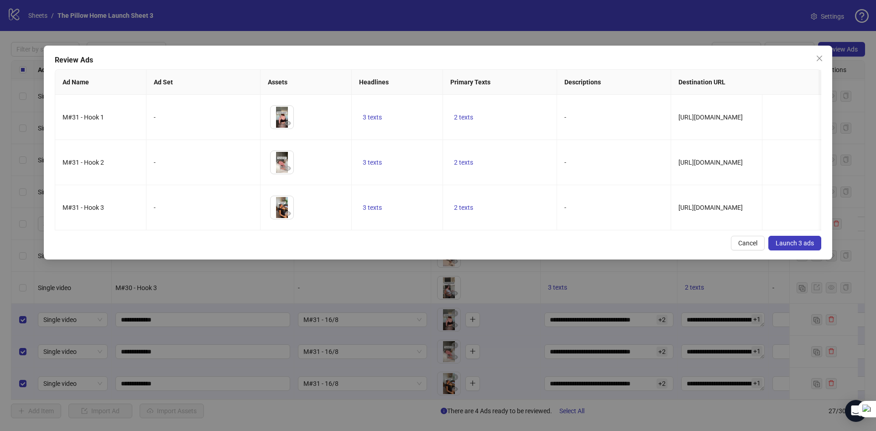
click at [779, 247] on span "Launch 3 ads" at bounding box center [794, 242] width 38 height 7
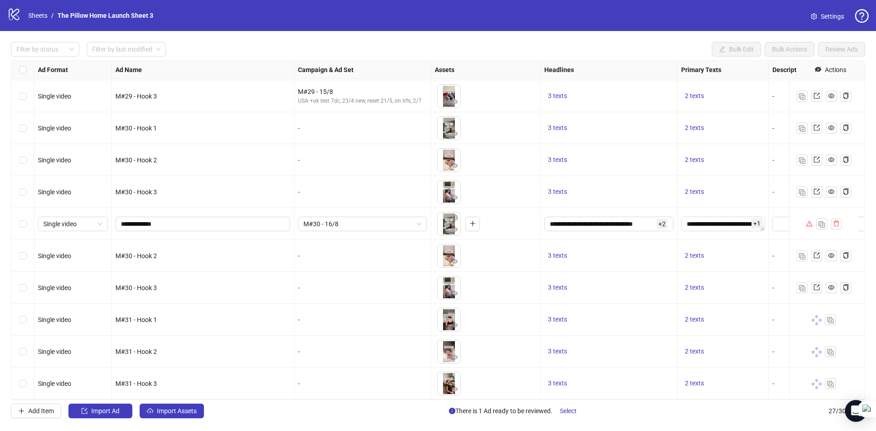
click at [18, 311] on div "Select row 25" at bounding box center [22, 320] width 23 height 32
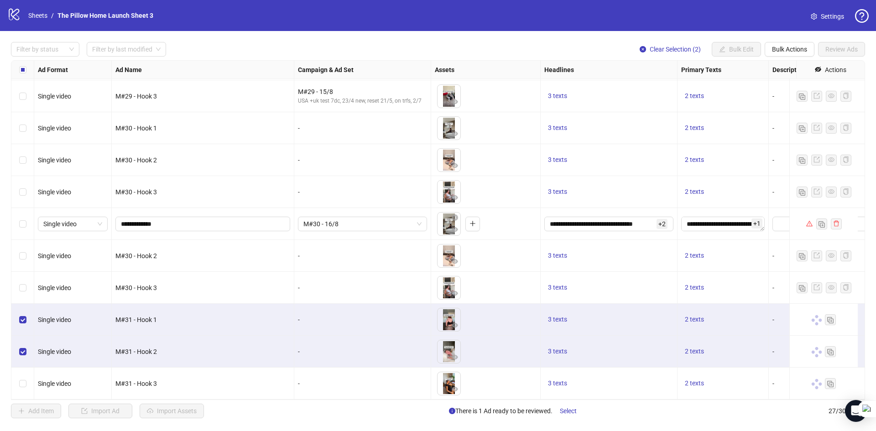
click at [29, 369] on div "Select row 27" at bounding box center [22, 384] width 23 height 32
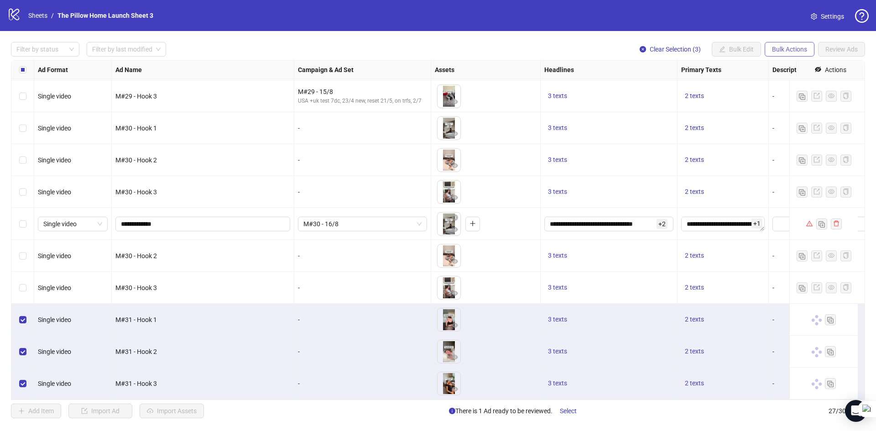
click at [790, 49] on span "Bulk Actions" at bounding box center [789, 49] width 35 height 7
click at [787, 96] on span "Duplicate with assets" at bounding box center [802, 97] width 62 height 10
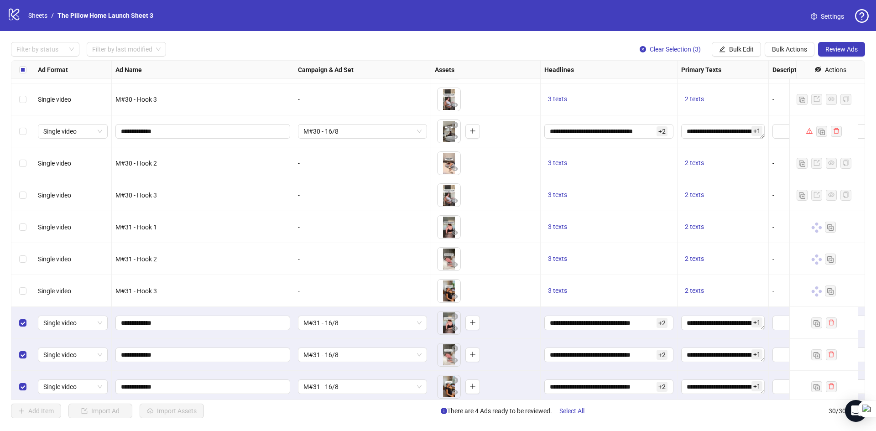
scroll to position [644, 0]
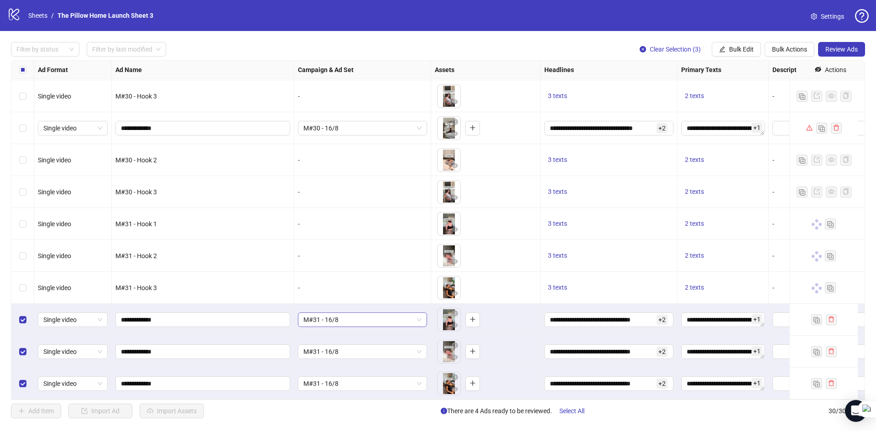
click at [377, 315] on span "M#31 - 16/8" at bounding box center [362, 320] width 118 height 14
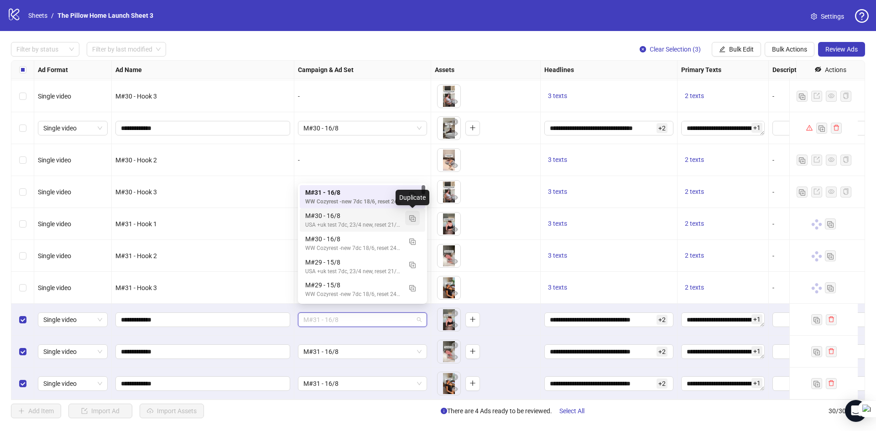
click at [414, 221] on img "button" at bounding box center [412, 218] width 6 height 6
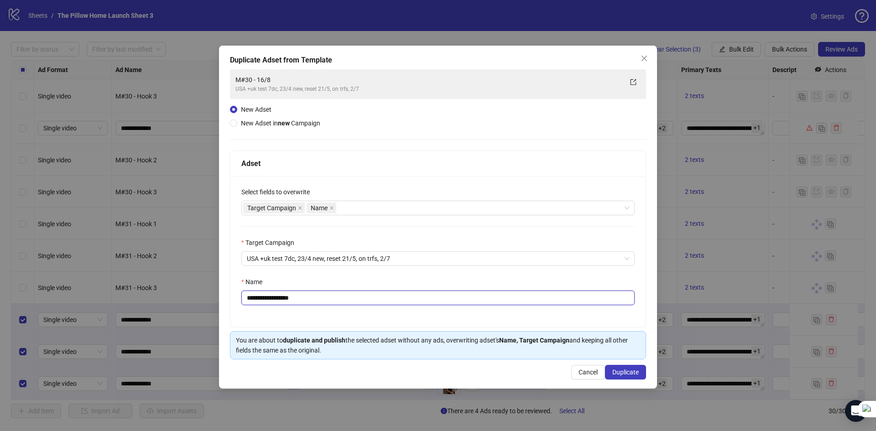
click at [265, 298] on input "**********" at bounding box center [437, 297] width 393 height 15
type input "**********"
click at [614, 367] on button "Duplicate" at bounding box center [625, 372] width 41 height 15
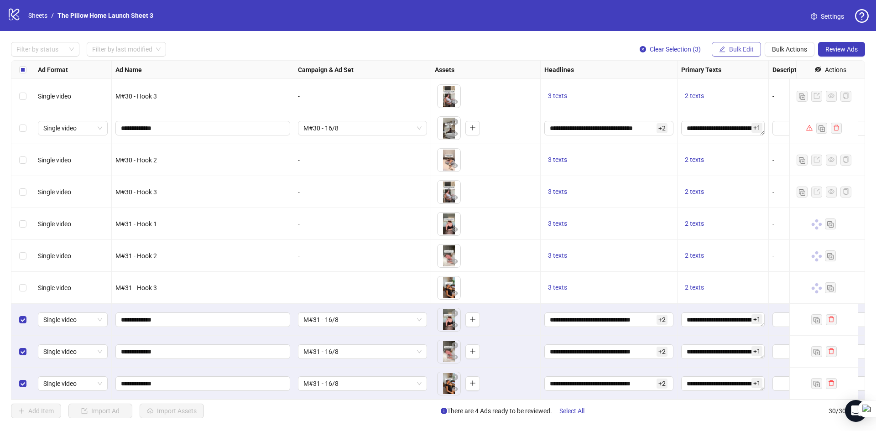
click at [748, 51] on span "Bulk Edit" at bounding box center [741, 49] width 25 height 7
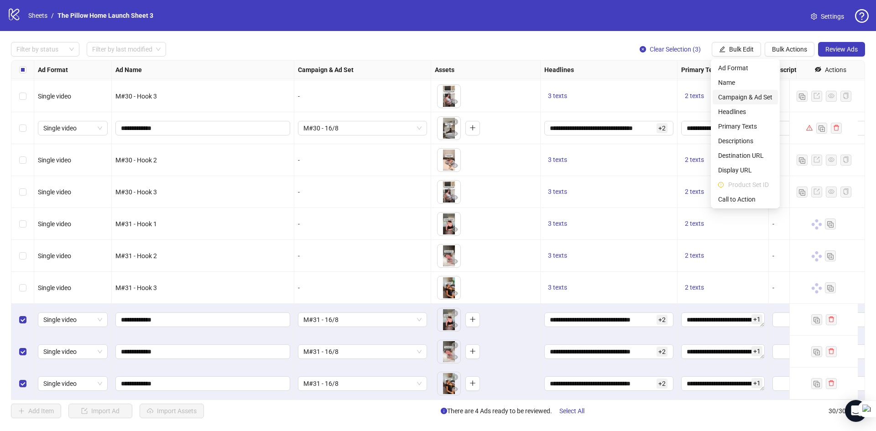
click at [741, 100] on span "Campaign & Ad Set" at bounding box center [745, 97] width 54 height 10
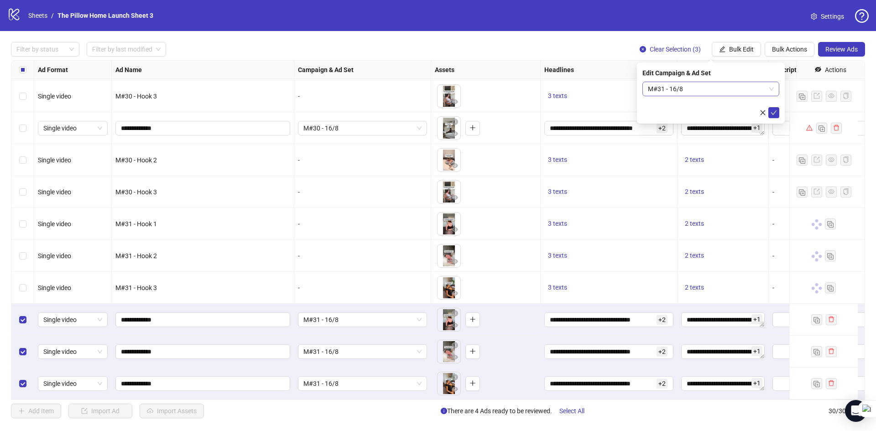
click at [743, 91] on span "M#31 - 16/8" at bounding box center [711, 89] width 126 height 14
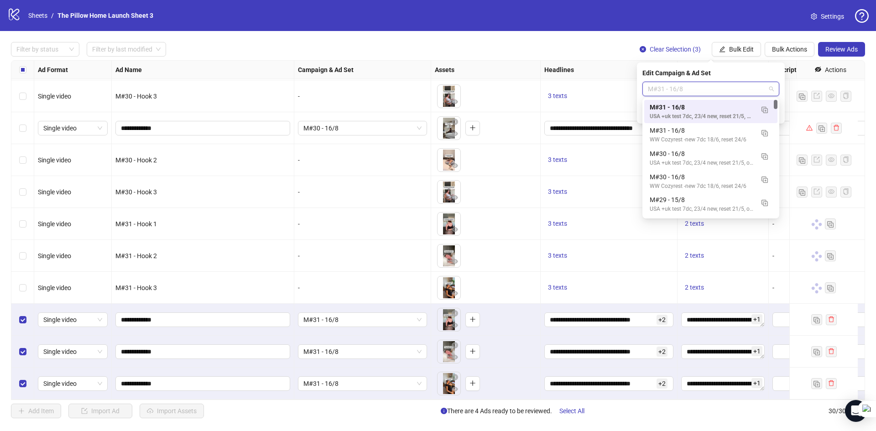
click at [743, 91] on span "M#31 - 16/8" at bounding box center [711, 89] width 126 height 14
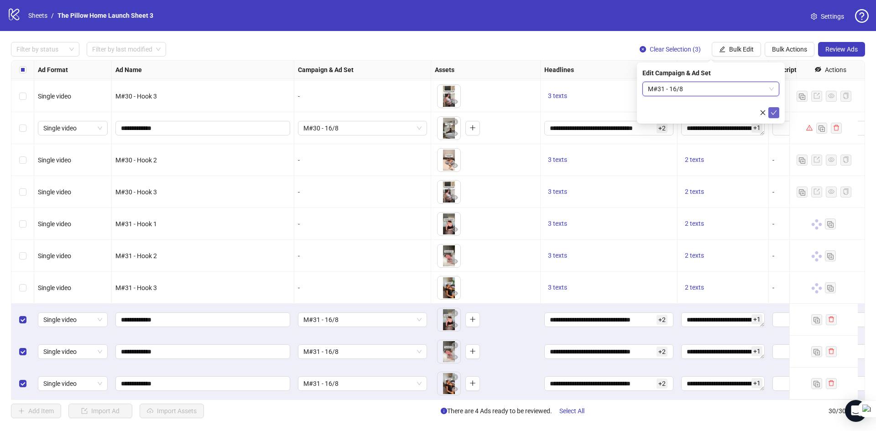
click at [773, 110] on icon "check" at bounding box center [773, 112] width 6 height 6
click at [312, 348] on span "M#31 - 16/8" at bounding box center [362, 352] width 118 height 14
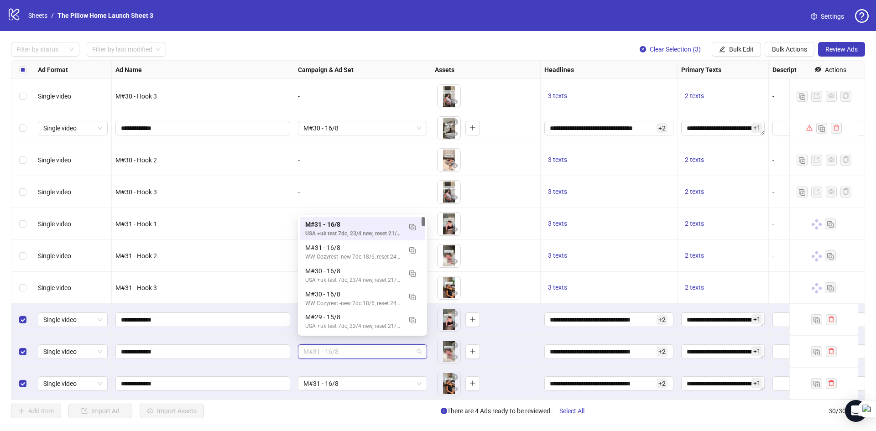
click at [312, 348] on span "M#31 - 16/8" at bounding box center [362, 352] width 118 height 14
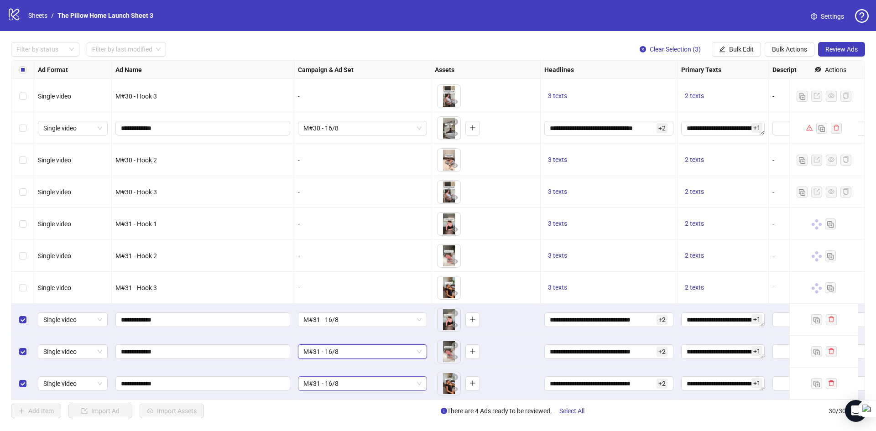
click at [356, 381] on span "M#31 - 16/8" at bounding box center [362, 384] width 118 height 14
click at [825, 49] on span "Review Ads" at bounding box center [841, 49] width 32 height 7
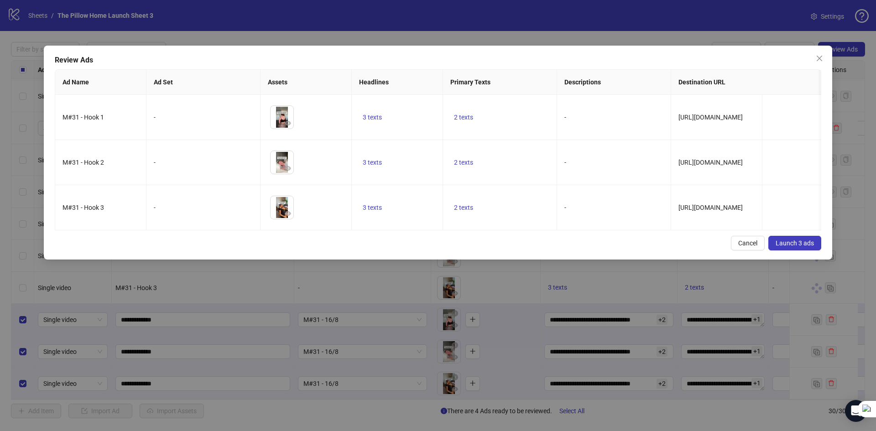
click at [782, 246] on span "Launch 3 ads" at bounding box center [794, 242] width 38 height 7
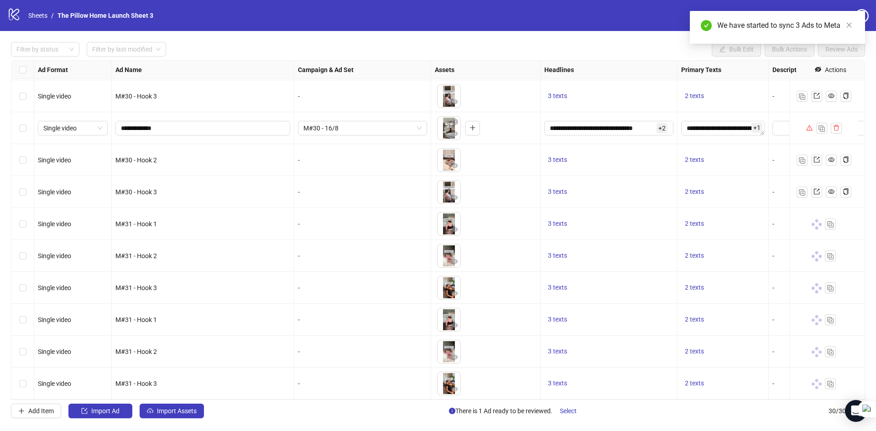
click at [763, 133] on div "**********" at bounding box center [722, 128] width 91 height 32
click at [810, 125] on icon "warning" at bounding box center [808, 127] width 6 height 5
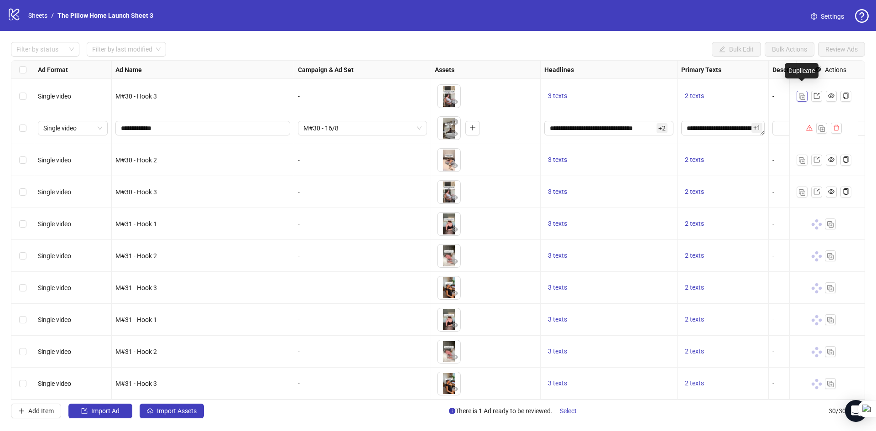
click at [804, 93] on span "button" at bounding box center [802, 95] width 6 height 7
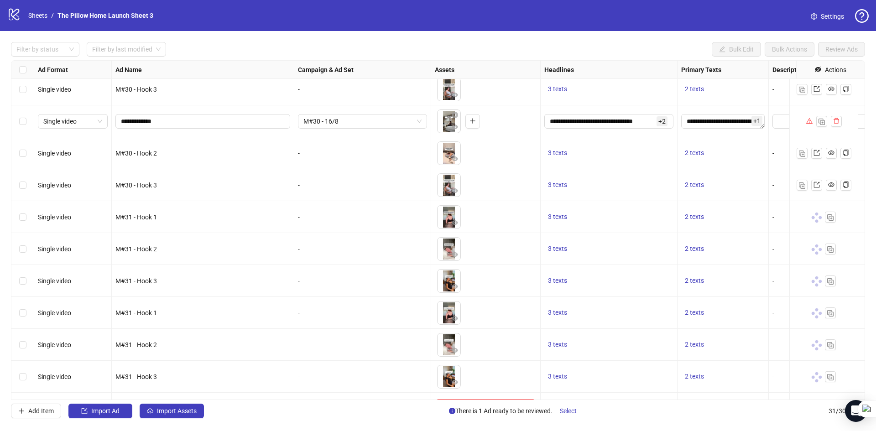
scroll to position [676, 0]
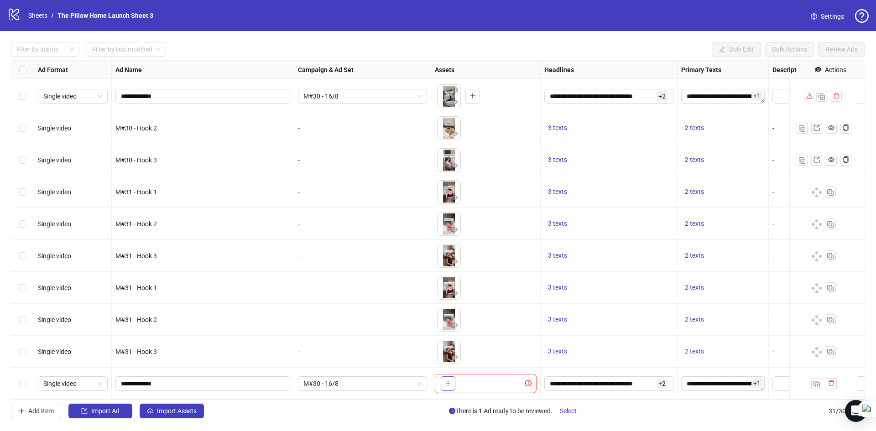
click at [450, 381] on button "button" at bounding box center [448, 383] width 15 height 15
click at [173, 380] on input "**********" at bounding box center [202, 384] width 162 height 10
type input "**********"
click at [352, 377] on span "M#30 - 16/8" at bounding box center [362, 384] width 118 height 14
click at [343, 377] on span "M#30 - 16/8" at bounding box center [362, 384] width 118 height 14
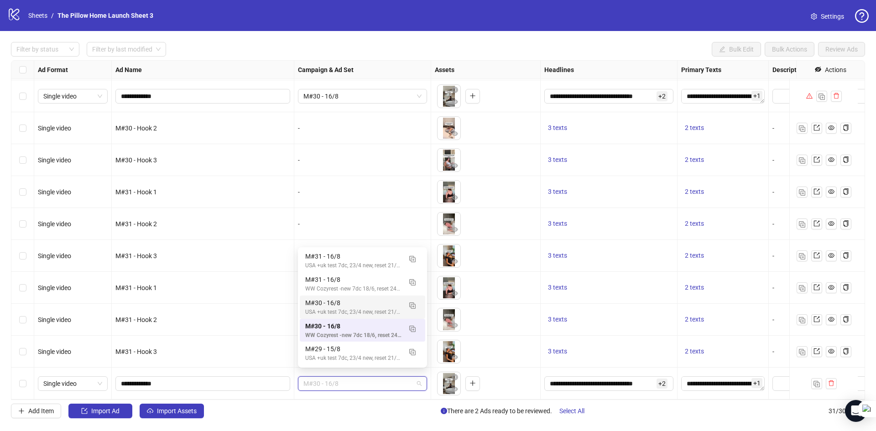
click at [337, 308] on div "USA +uk test 7dc, 23/4 new, reset 21/5, on trfs, 2/7" at bounding box center [353, 312] width 96 height 9
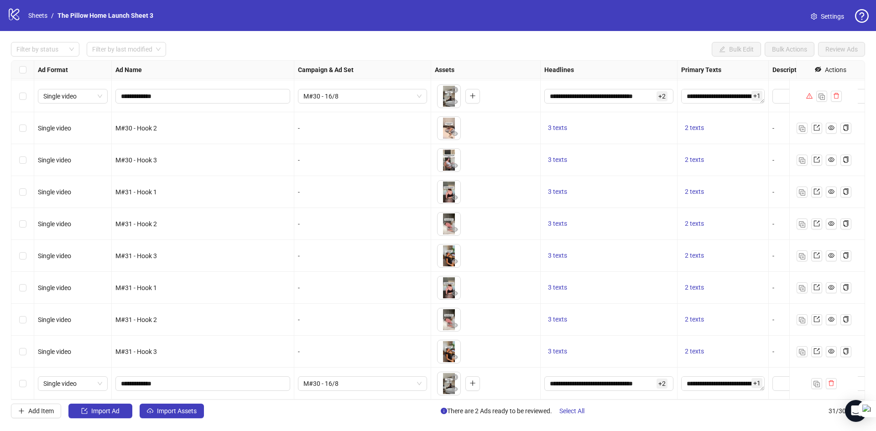
click at [33, 379] on div "Select row 31" at bounding box center [22, 384] width 23 height 32
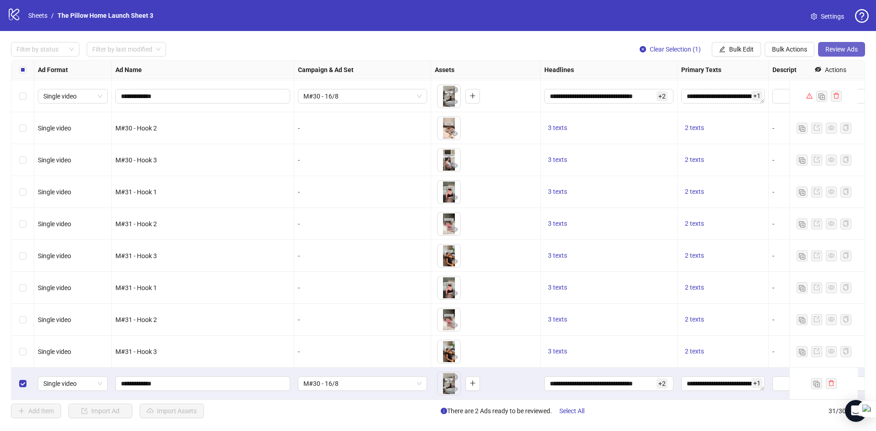
click at [835, 50] on span "Review Ads" at bounding box center [841, 49] width 32 height 7
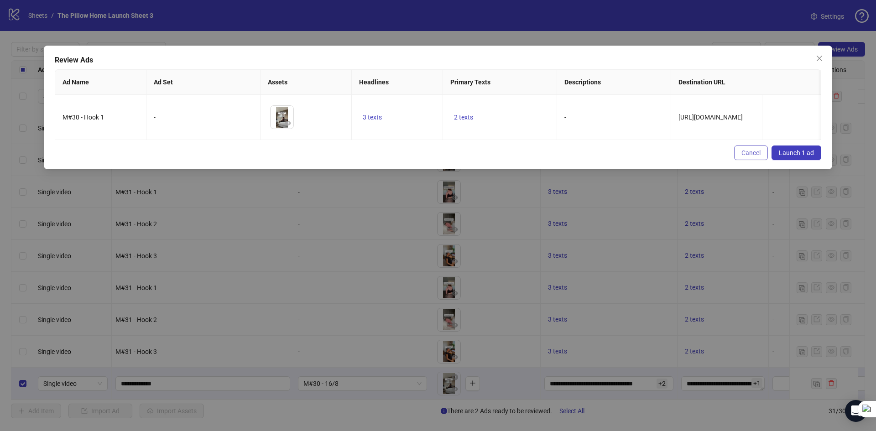
drag, startPoint x: 758, startPoint y: 158, endPoint x: 632, endPoint y: 253, distance: 157.3
click at [757, 156] on span "Cancel" at bounding box center [750, 152] width 19 height 7
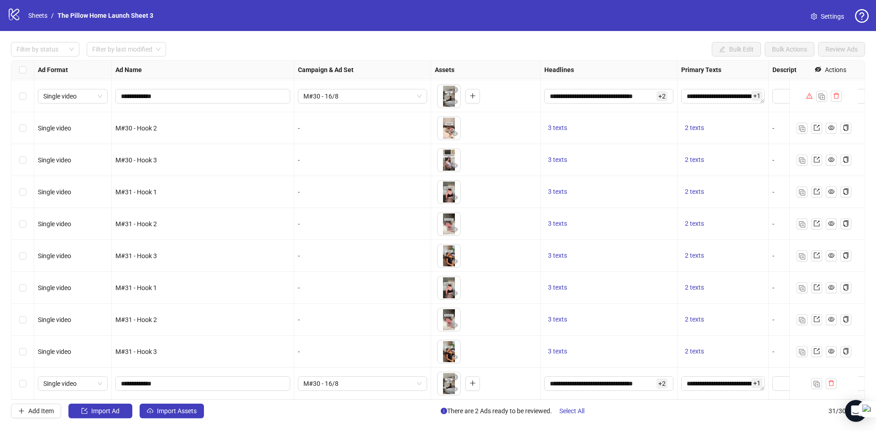
click at [29, 375] on div "Select row 31" at bounding box center [22, 384] width 23 height 32
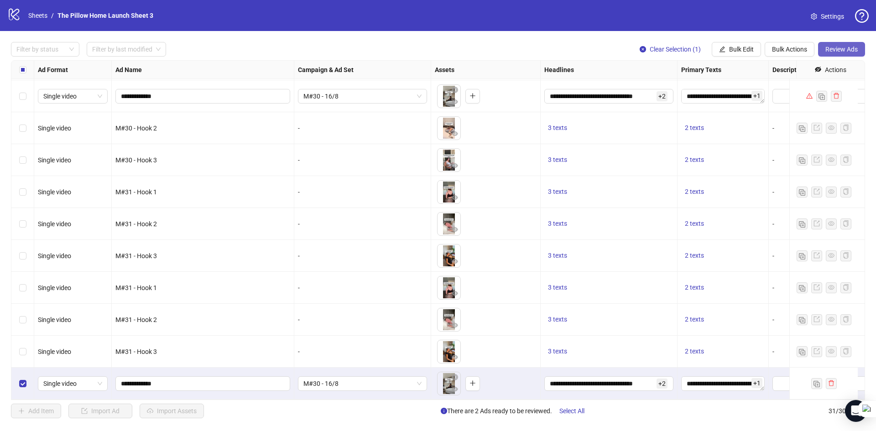
click at [834, 52] on span "Review Ads" at bounding box center [841, 49] width 32 height 7
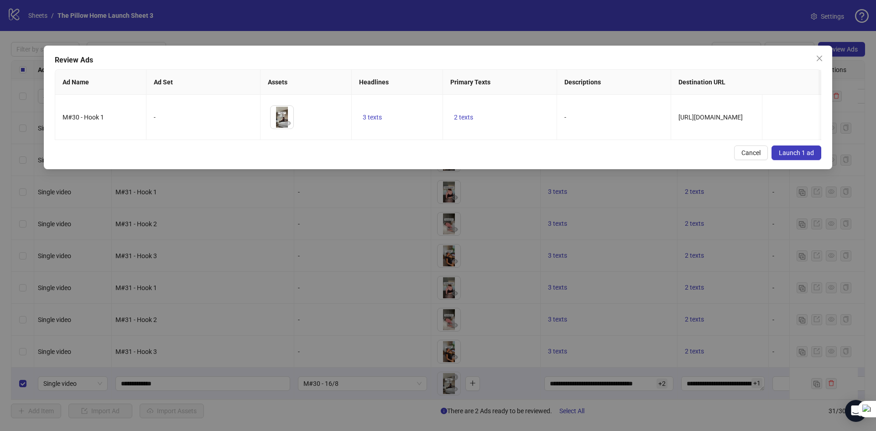
click at [790, 153] on button "Launch 1 ad" at bounding box center [796, 152] width 50 height 15
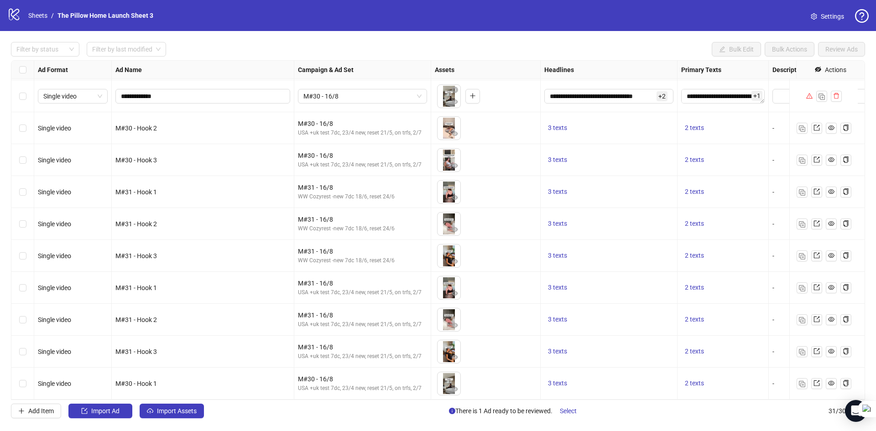
scroll to position [630, 0]
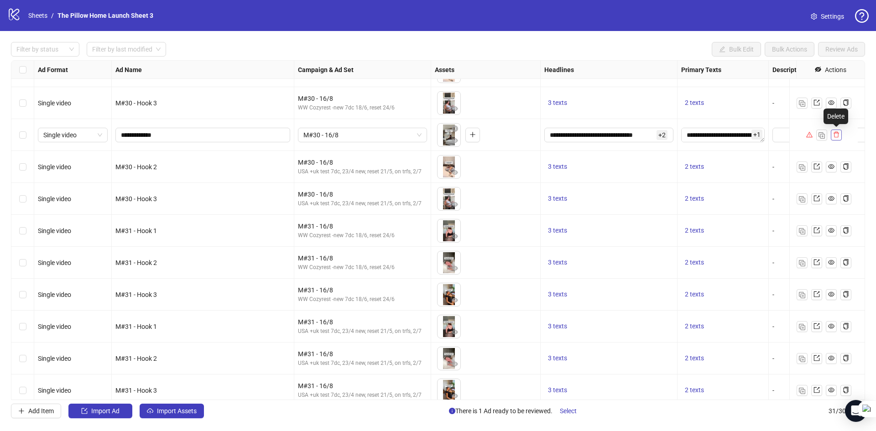
click at [840, 137] on button "button" at bounding box center [835, 135] width 11 height 11
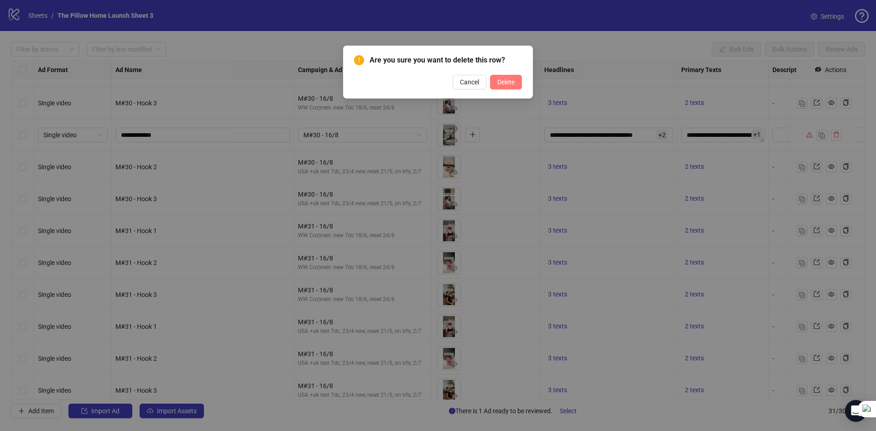
click at [521, 77] on button "Delete" at bounding box center [506, 82] width 32 height 15
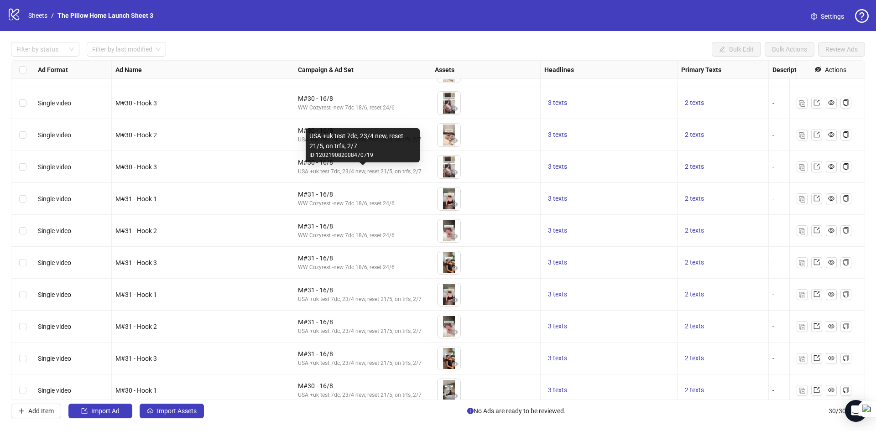
scroll to position [644, 0]
